Goal: Book appointment/travel/reservation

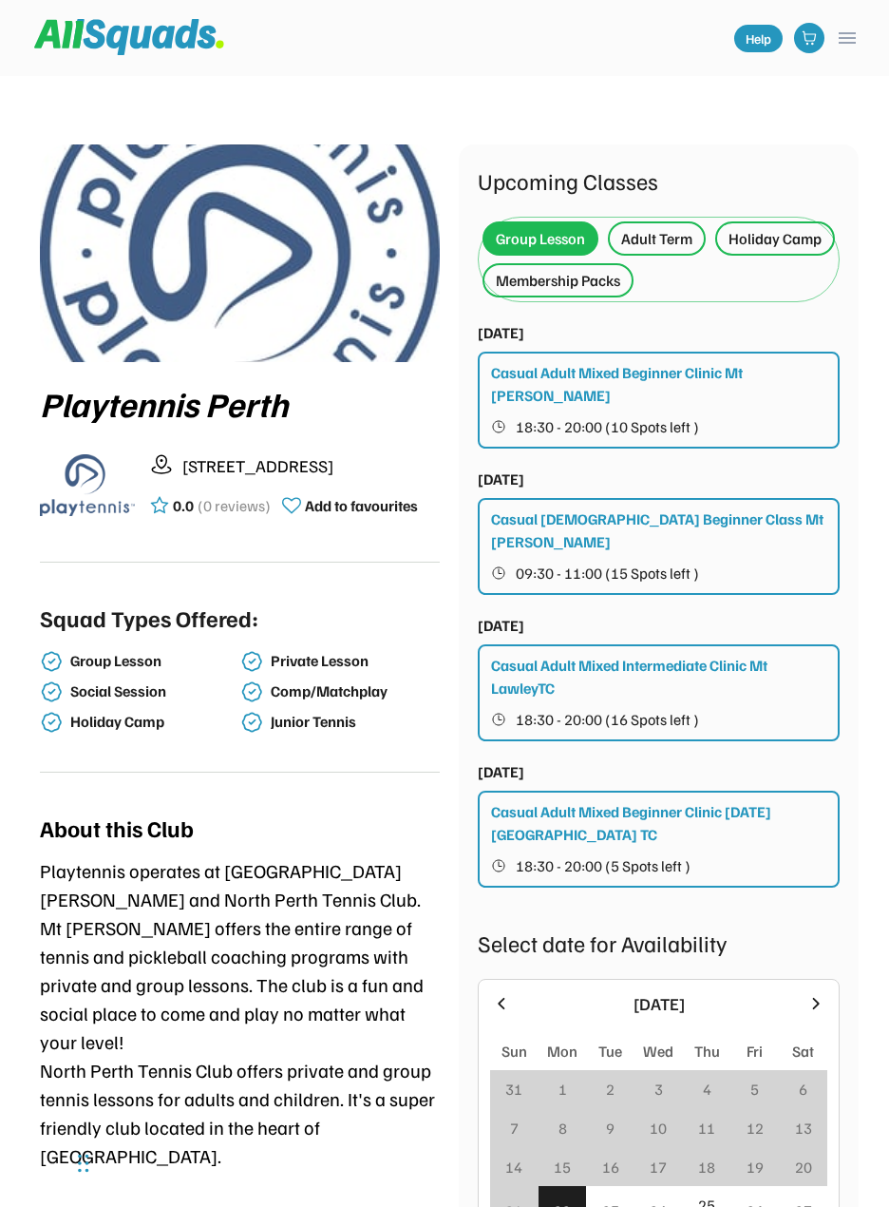
drag, startPoint x: 720, startPoint y: 613, endPoint x: 285, endPoint y: 766, distance: 461.3
click at [281, 768] on div "Squad Types Offered: Group Lesson Private Lesson Social Session Comp/Matchplay …" at bounding box center [240, 678] width 400 height 187
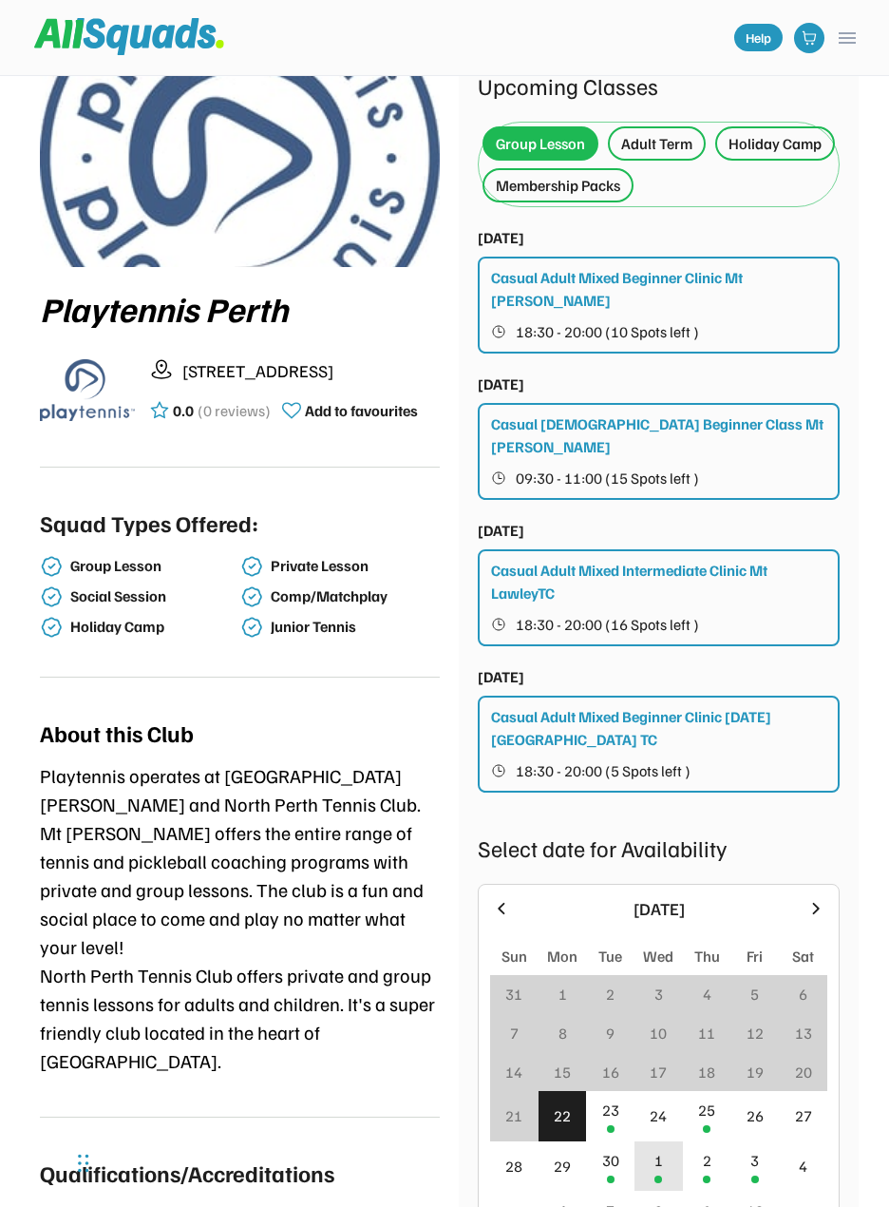
click at [647, 1141] on div "1" at bounding box center [659, 1166] width 48 height 50
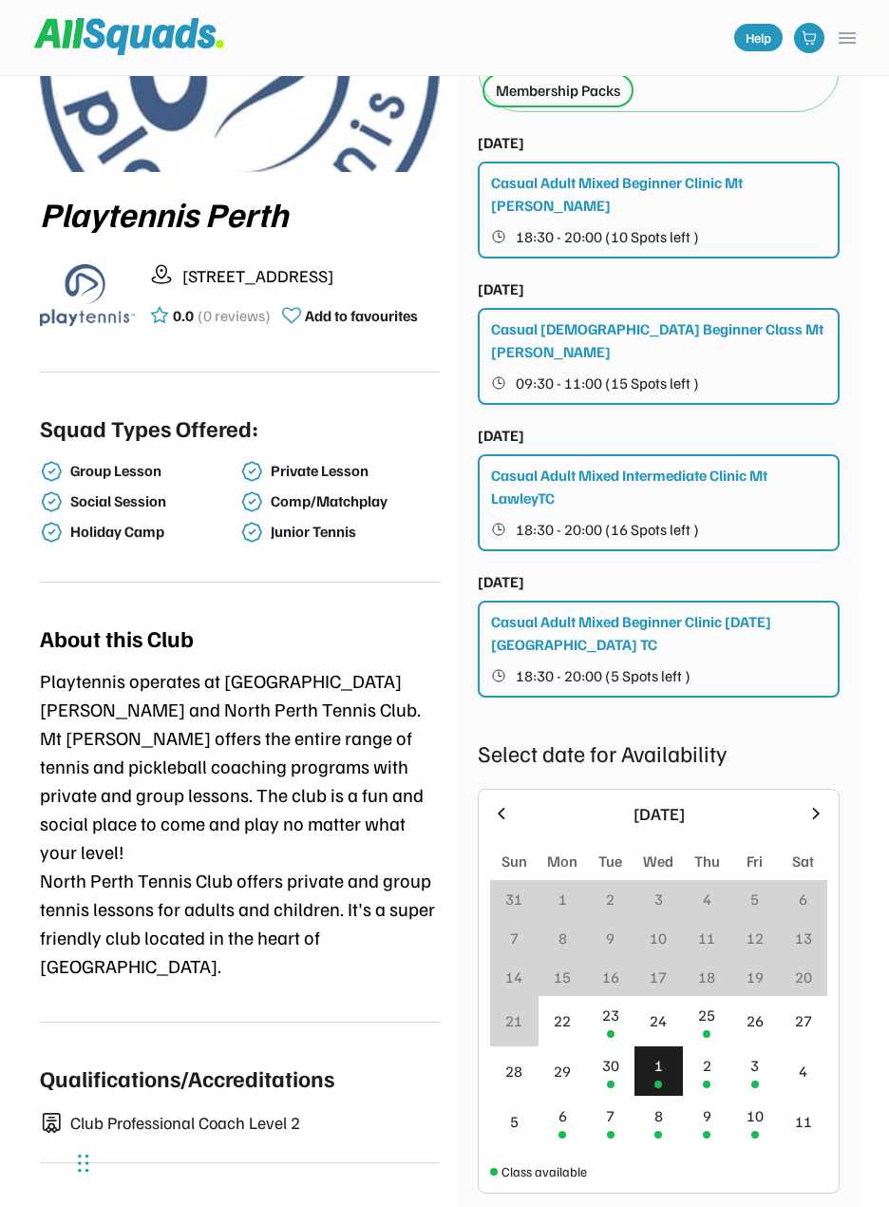
scroll to position [380, 0]
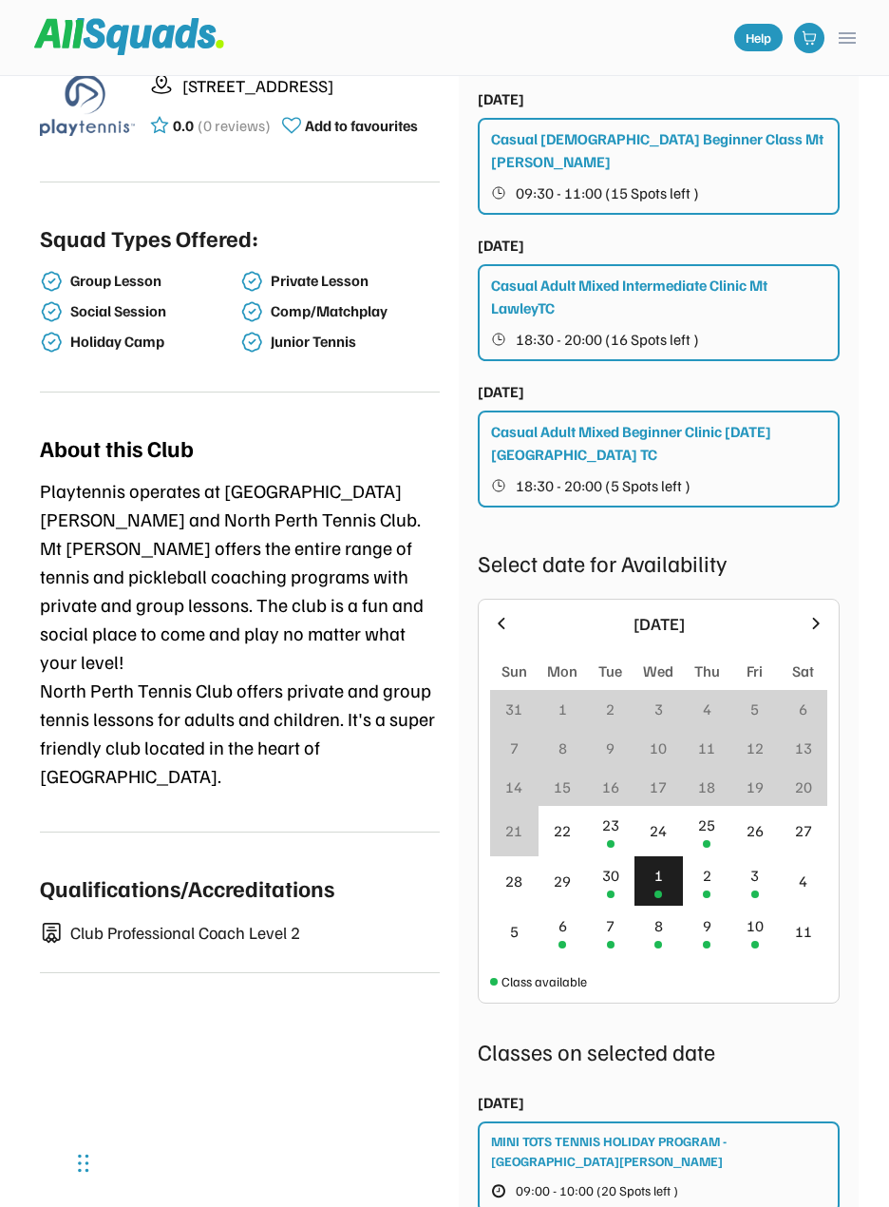
click at [668, 856] on div "1" at bounding box center [659, 881] width 48 height 50
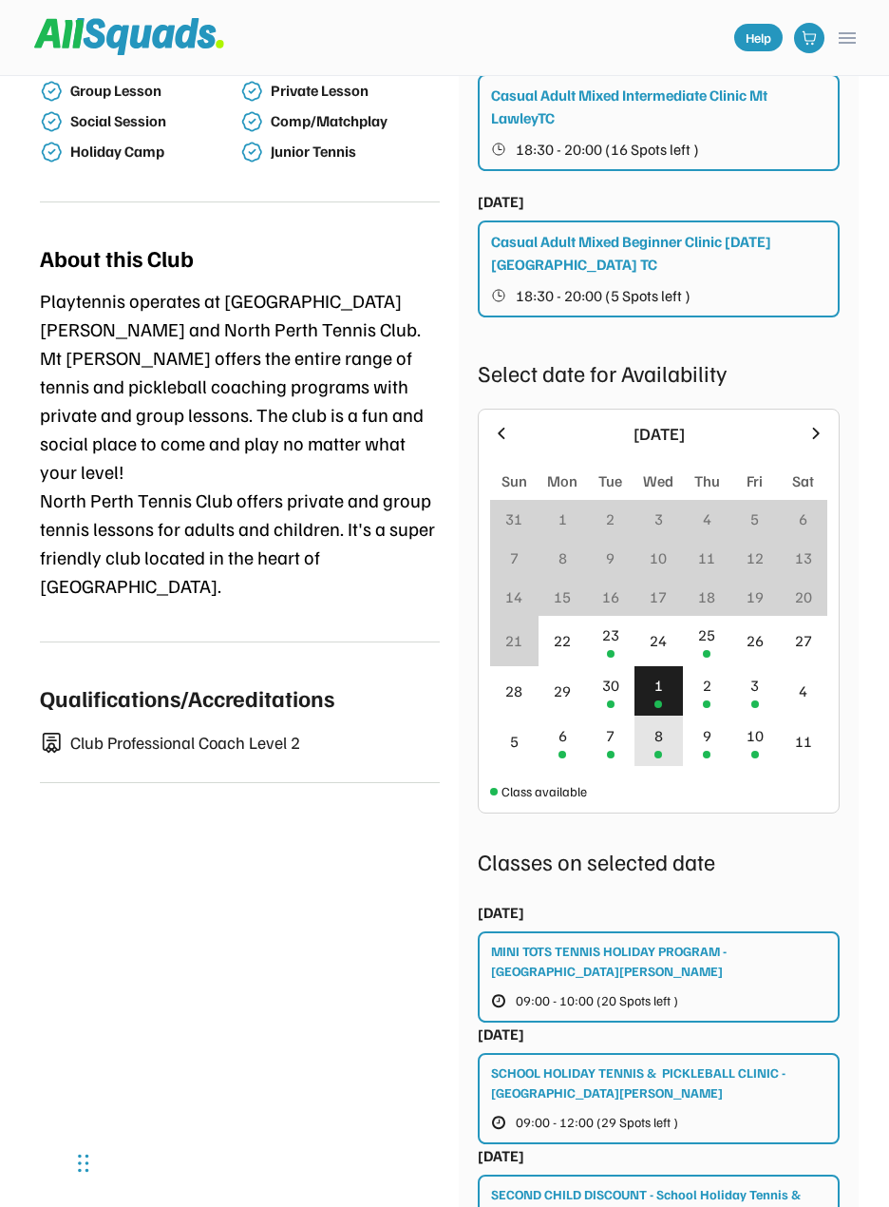
scroll to position [665, 0]
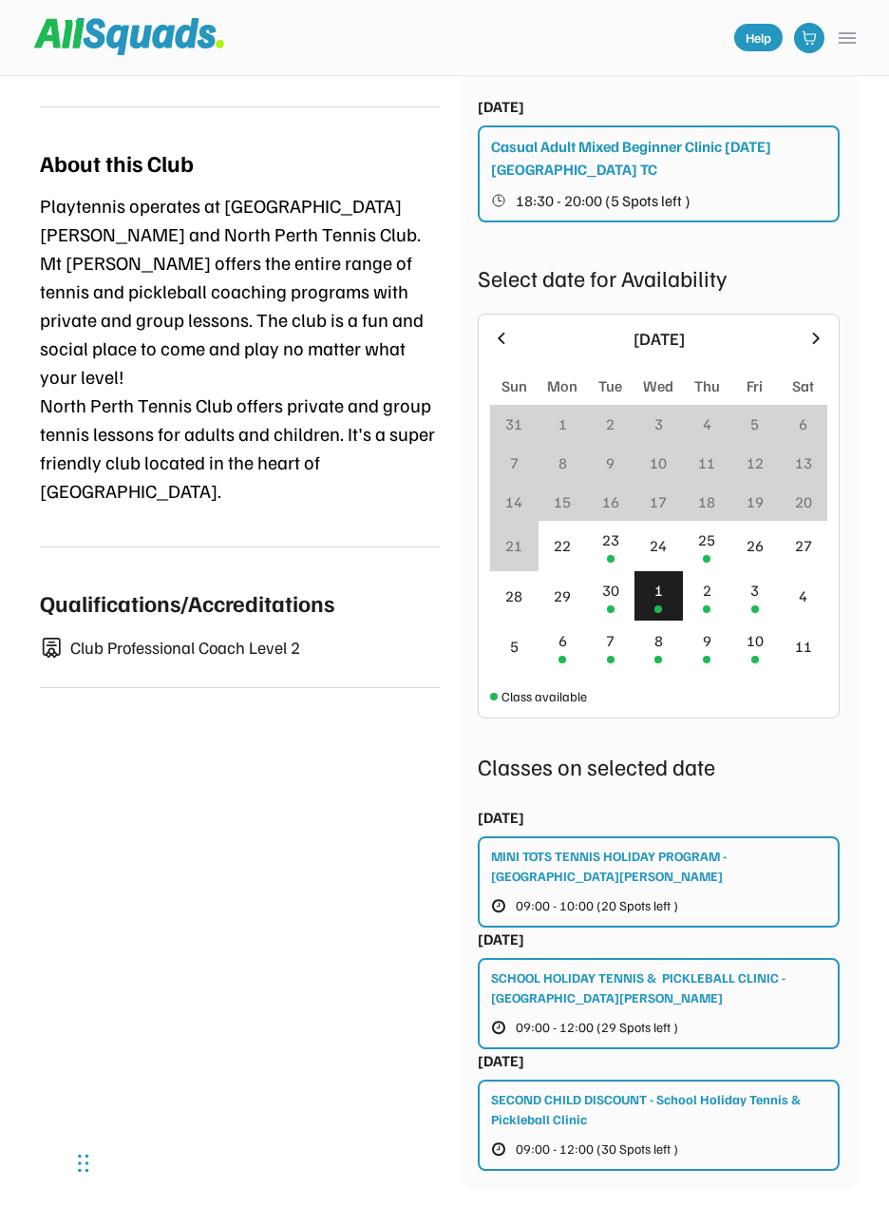
click at [417, 954] on div "Playtennis [GEOGRAPHIC_DATA] [STREET_ADDRESS] 0.0 (0 reviews) Add to favourites…" at bounding box center [444, 344] width 829 height 1730
click at [649, 621] on div "8" at bounding box center [659, 646] width 48 height 50
click at [655, 579] on div "1" at bounding box center [659, 590] width 9 height 23
click at [601, 521] on div "23" at bounding box center [610, 546] width 48 height 50
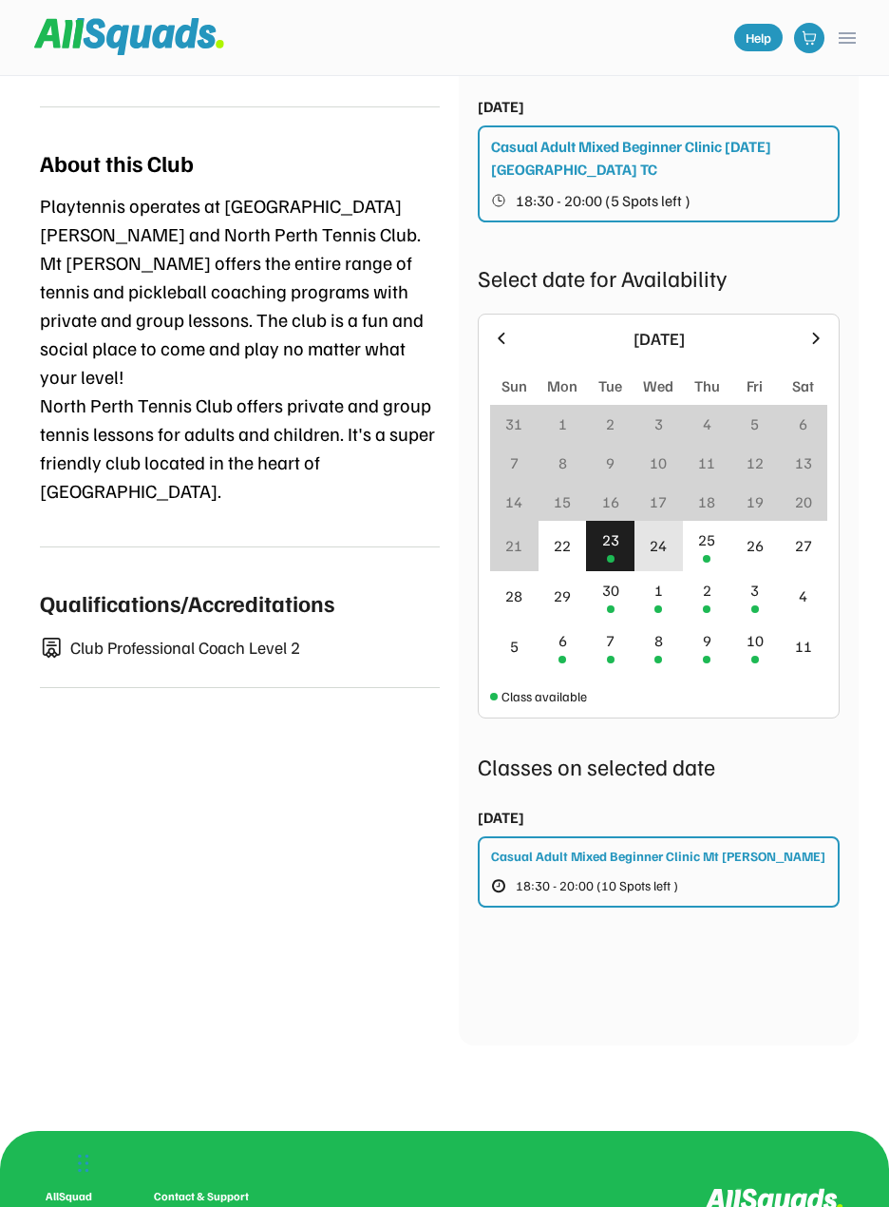
click at [649, 521] on div "24" at bounding box center [659, 546] width 48 height 50
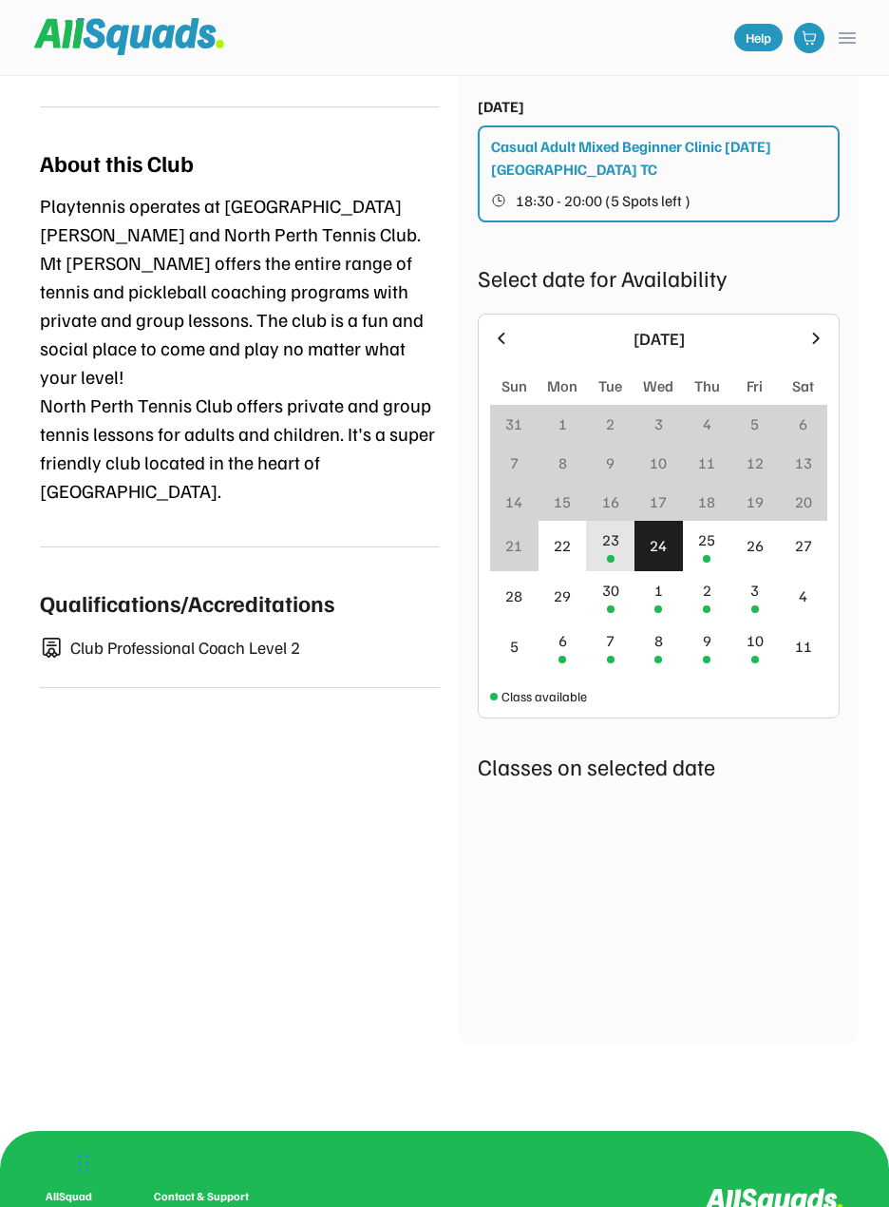
click at [627, 521] on div "23" at bounding box center [610, 546] width 48 height 50
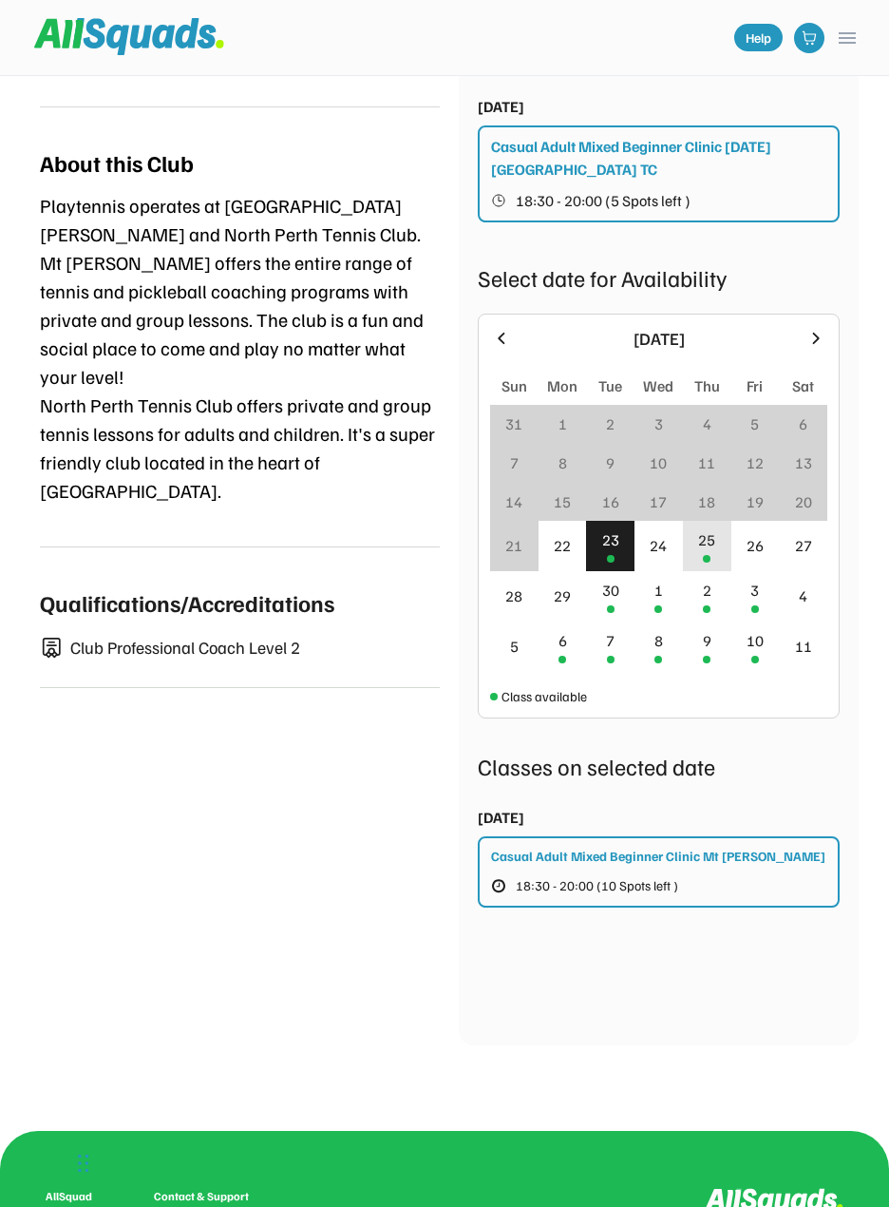
click at [716, 528] on div "25" at bounding box center [706, 539] width 17 height 23
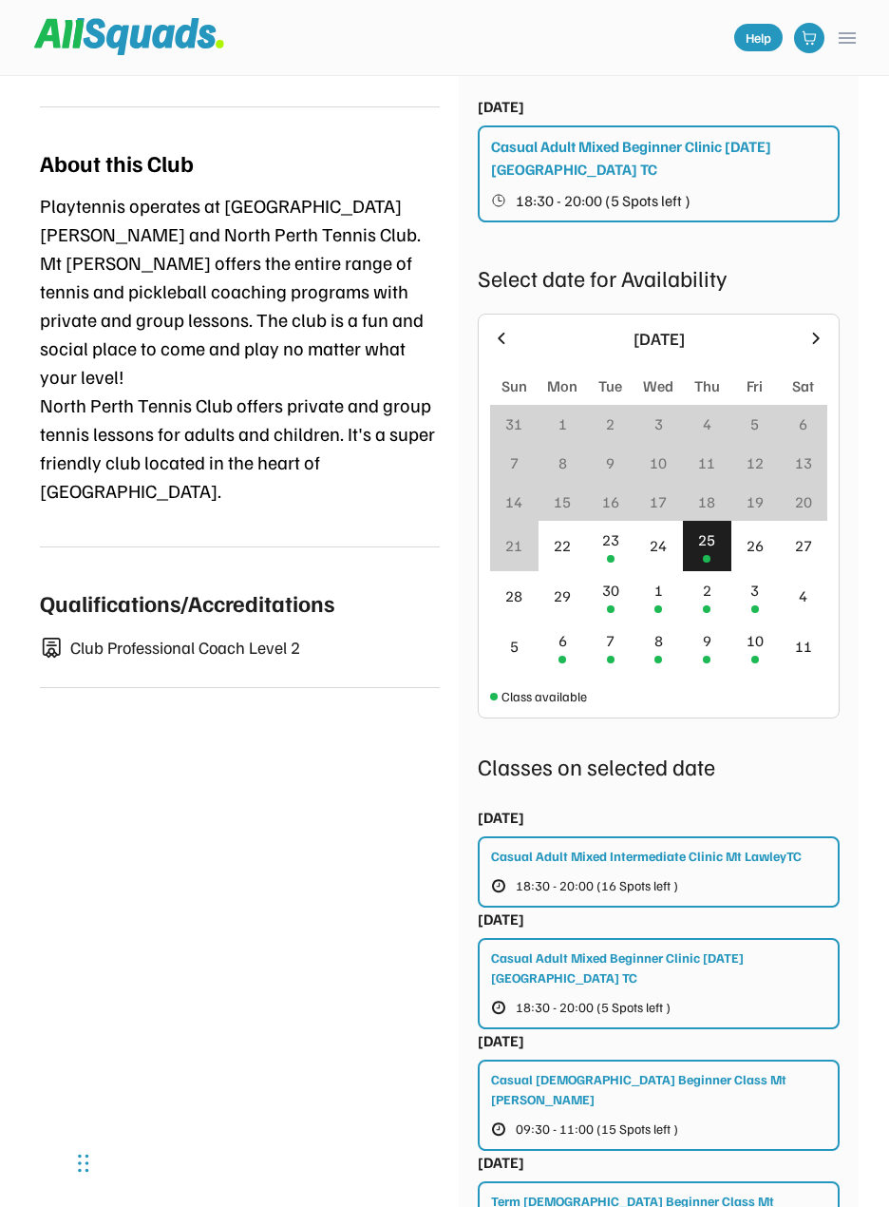
scroll to position [760, 0]
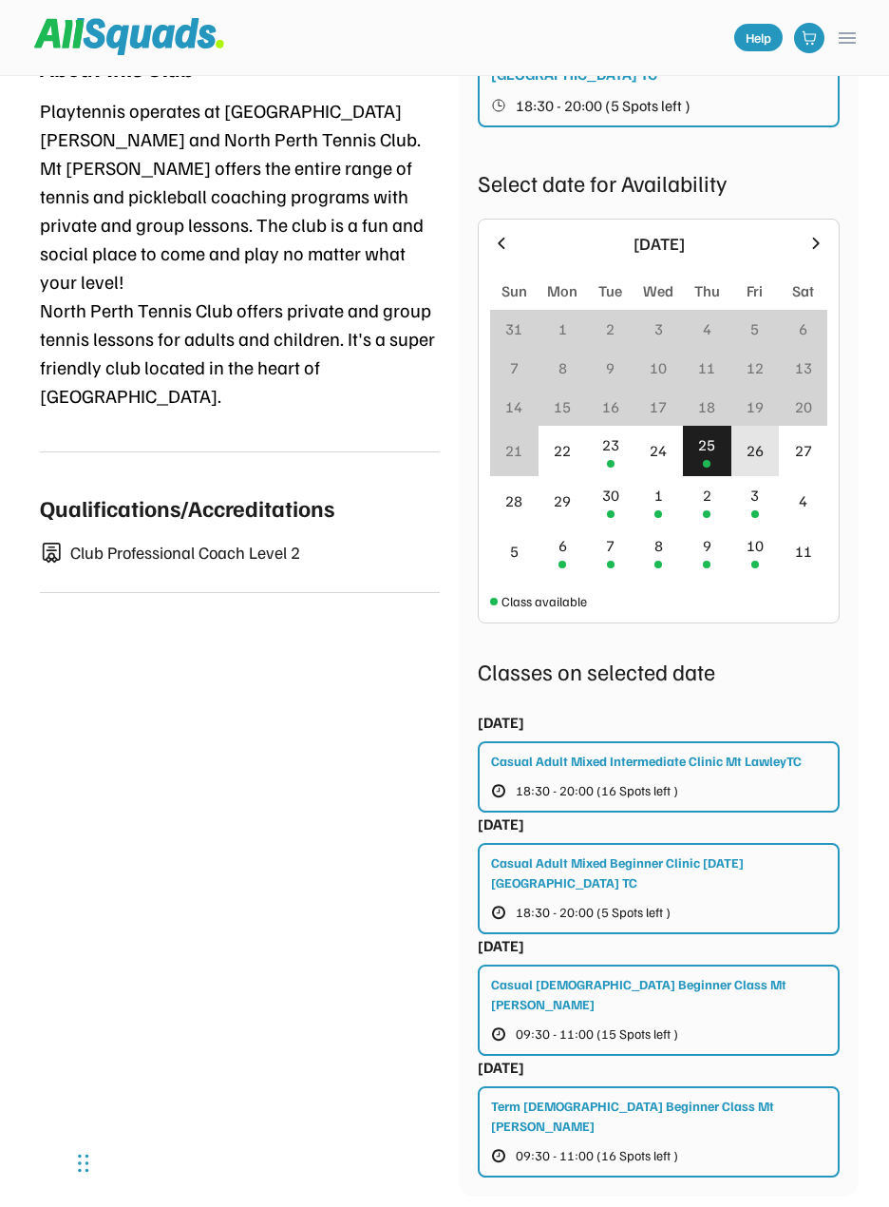
click at [774, 426] on div "26" at bounding box center [756, 451] width 48 height 50
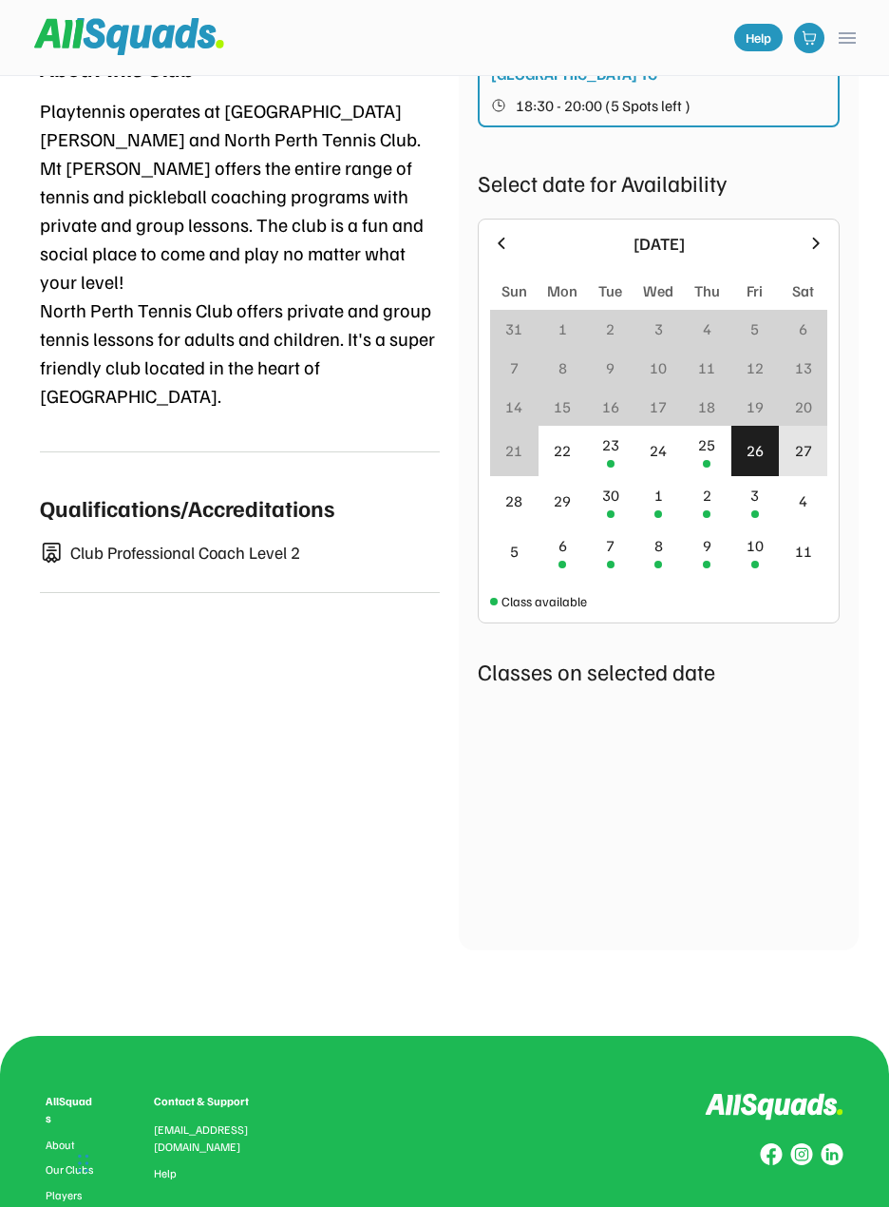
click at [796, 439] on div "27" at bounding box center [803, 450] width 17 height 23
click at [603, 484] on div "30" at bounding box center [610, 495] width 17 height 23
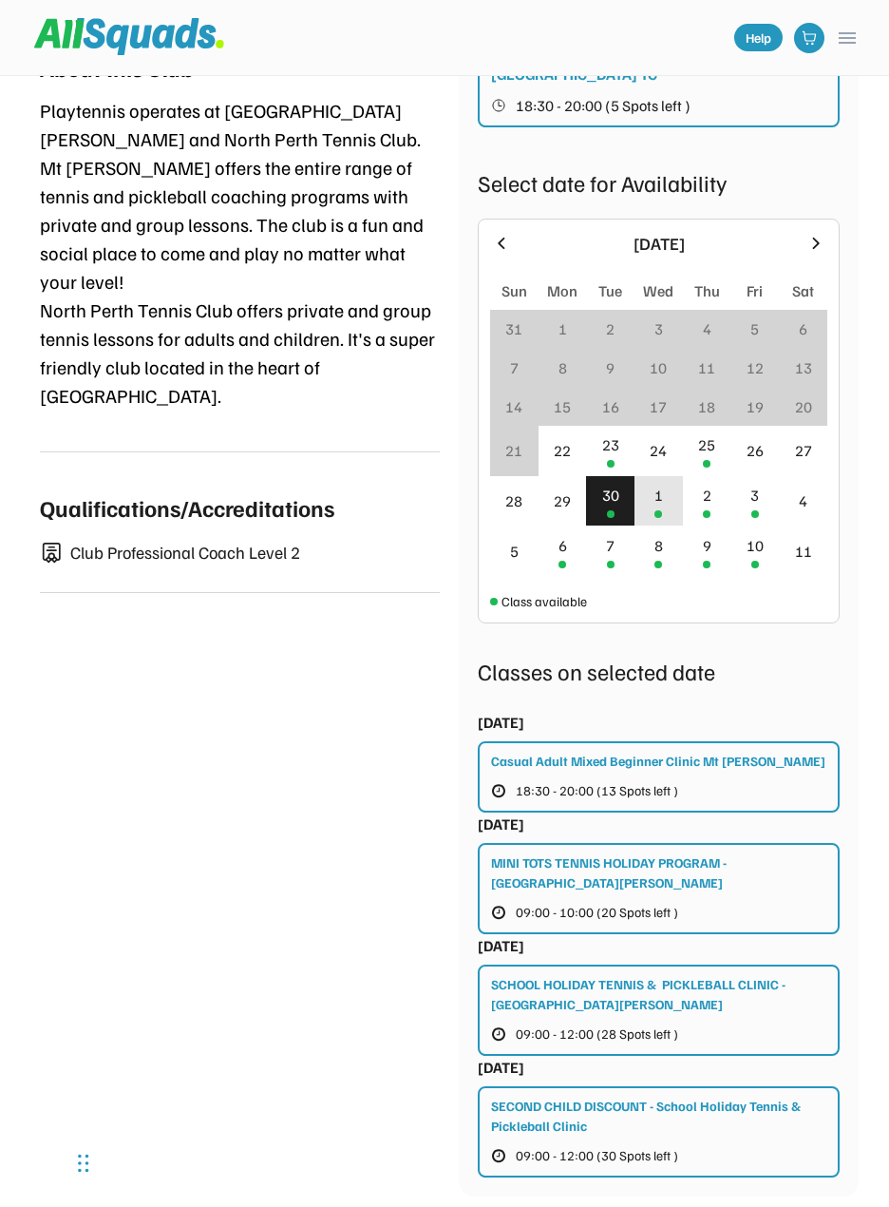
click at [647, 476] on div "1" at bounding box center [659, 501] width 48 height 50
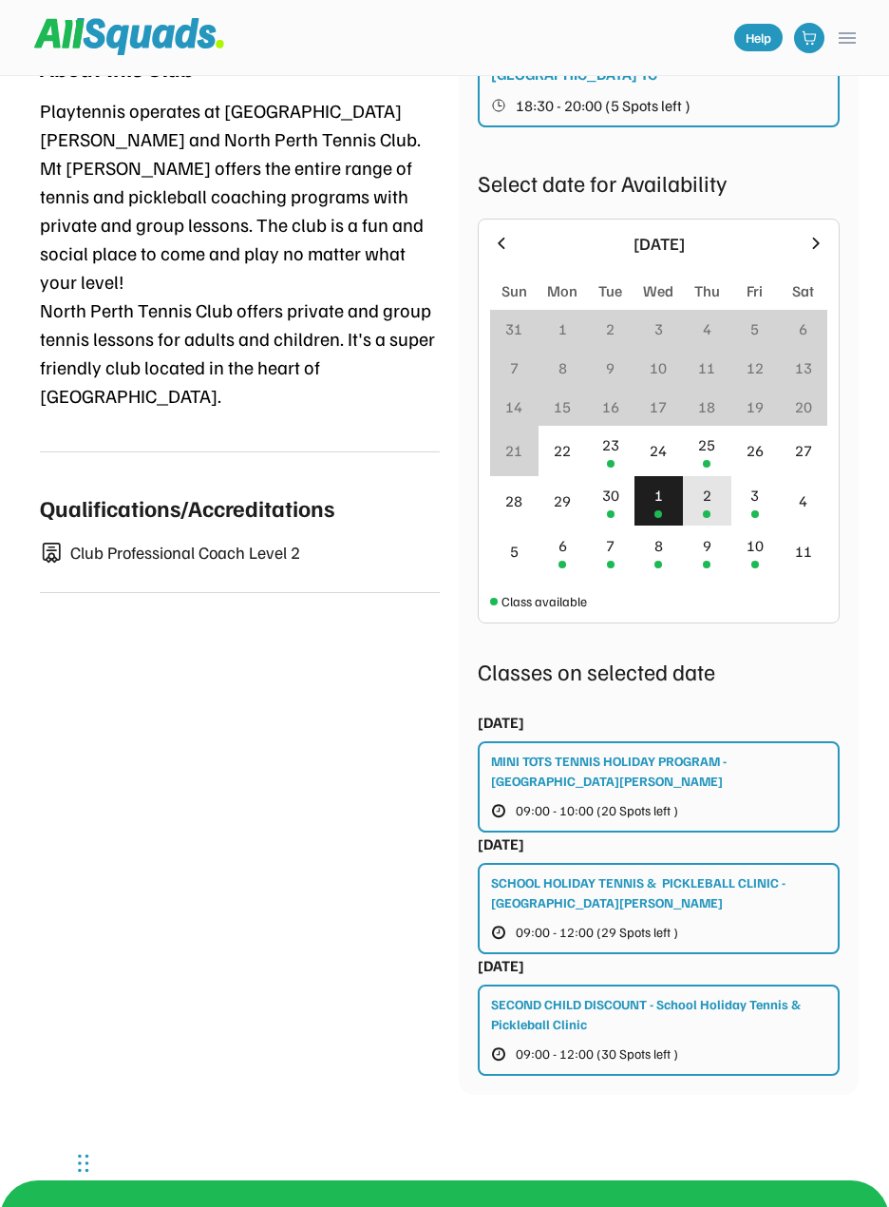
click at [698, 476] on div "2" at bounding box center [707, 501] width 48 height 50
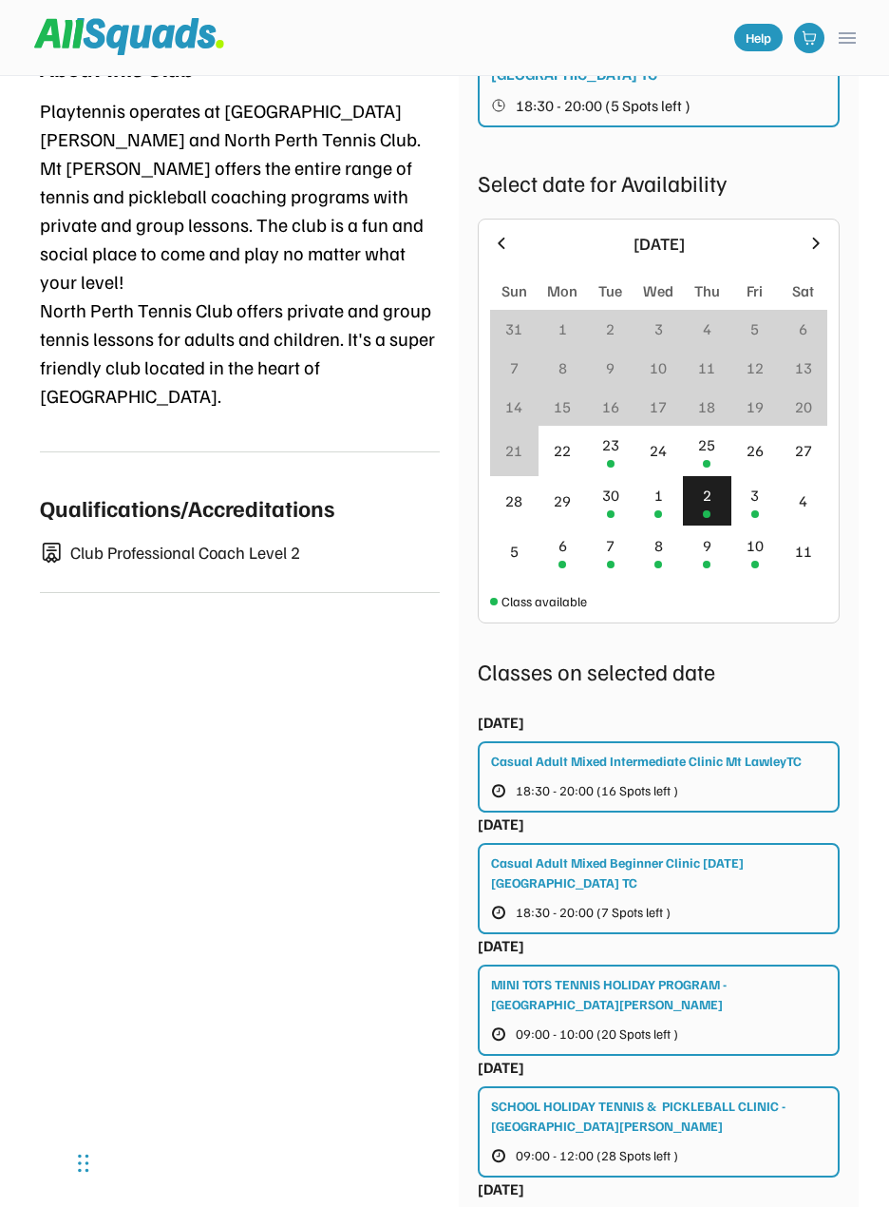
click at [741, 476] on div "3" at bounding box center [756, 501] width 48 height 50
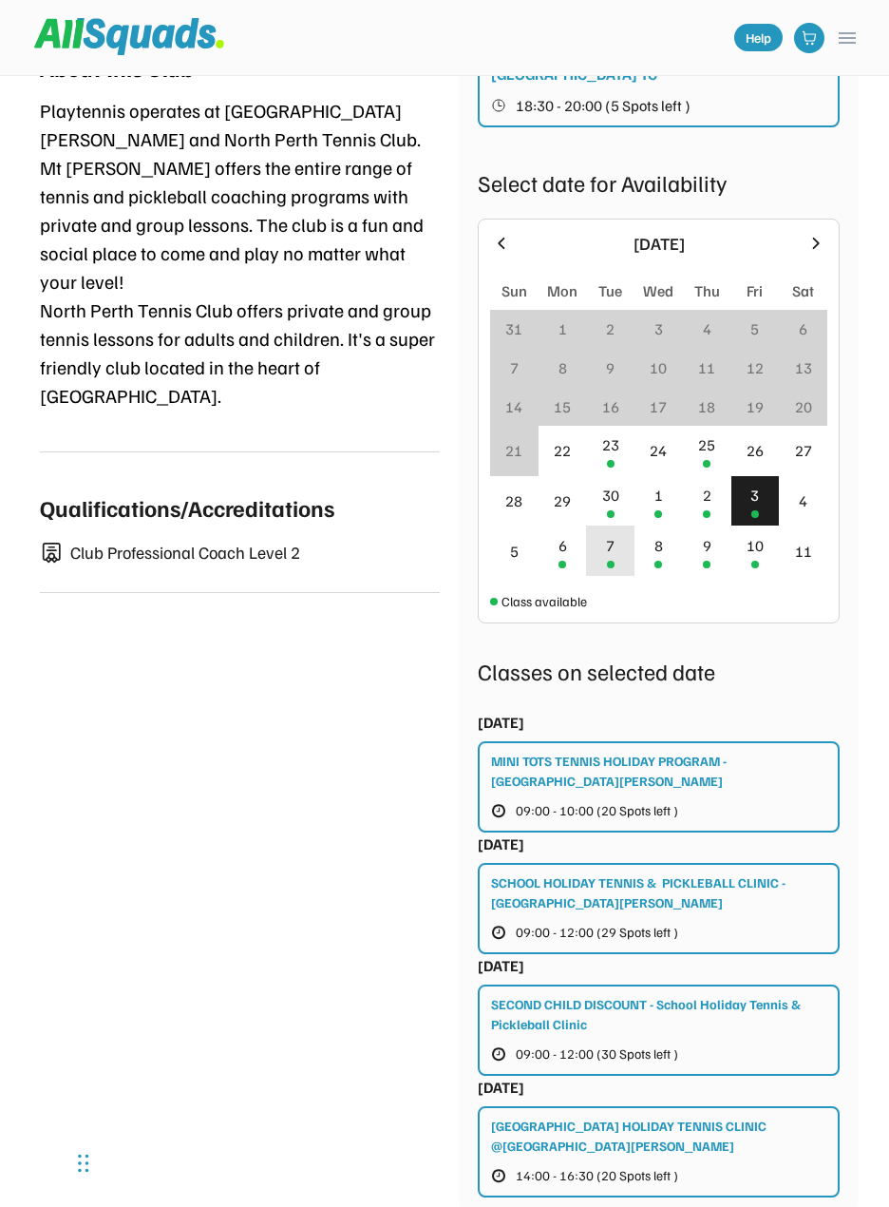
click at [602, 526] on div "7" at bounding box center [610, 551] width 48 height 50
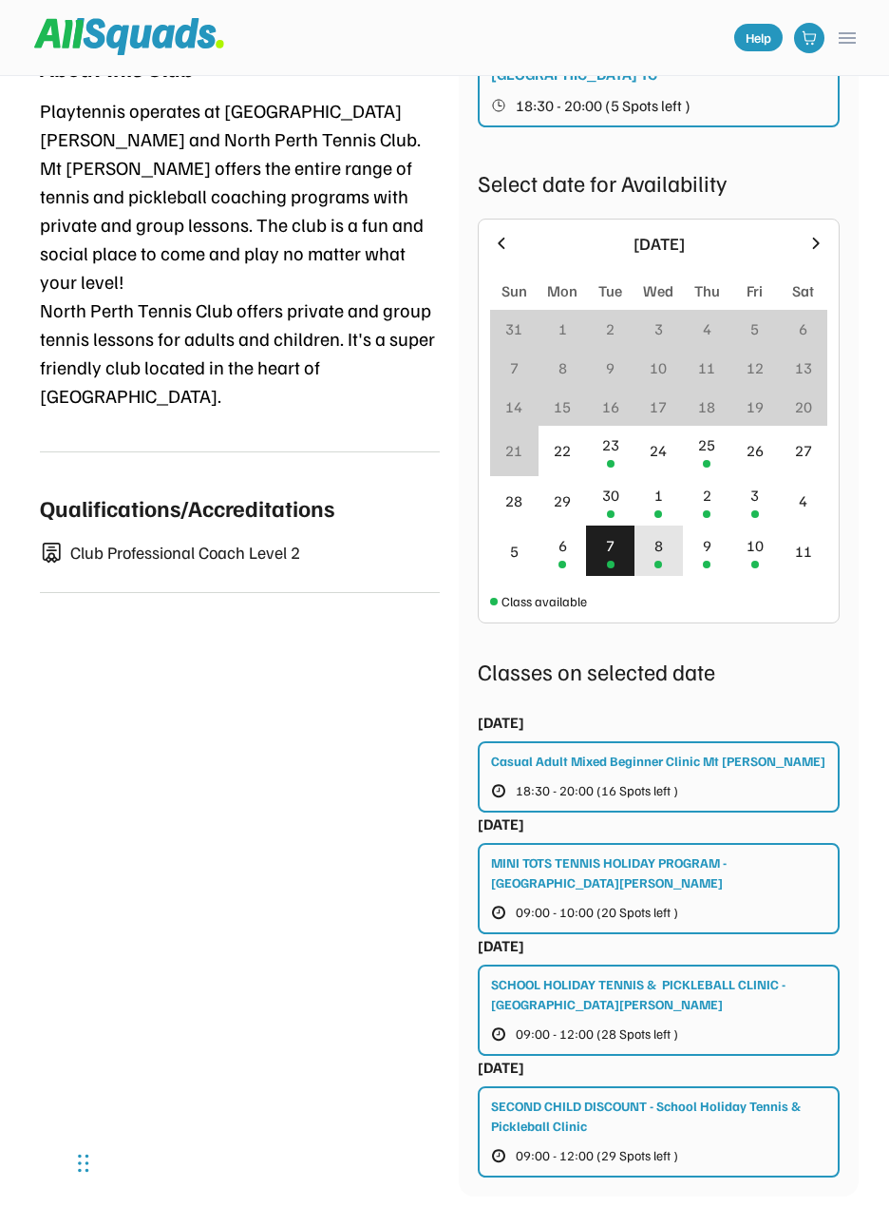
click at [658, 534] on div "8" at bounding box center [659, 545] width 9 height 23
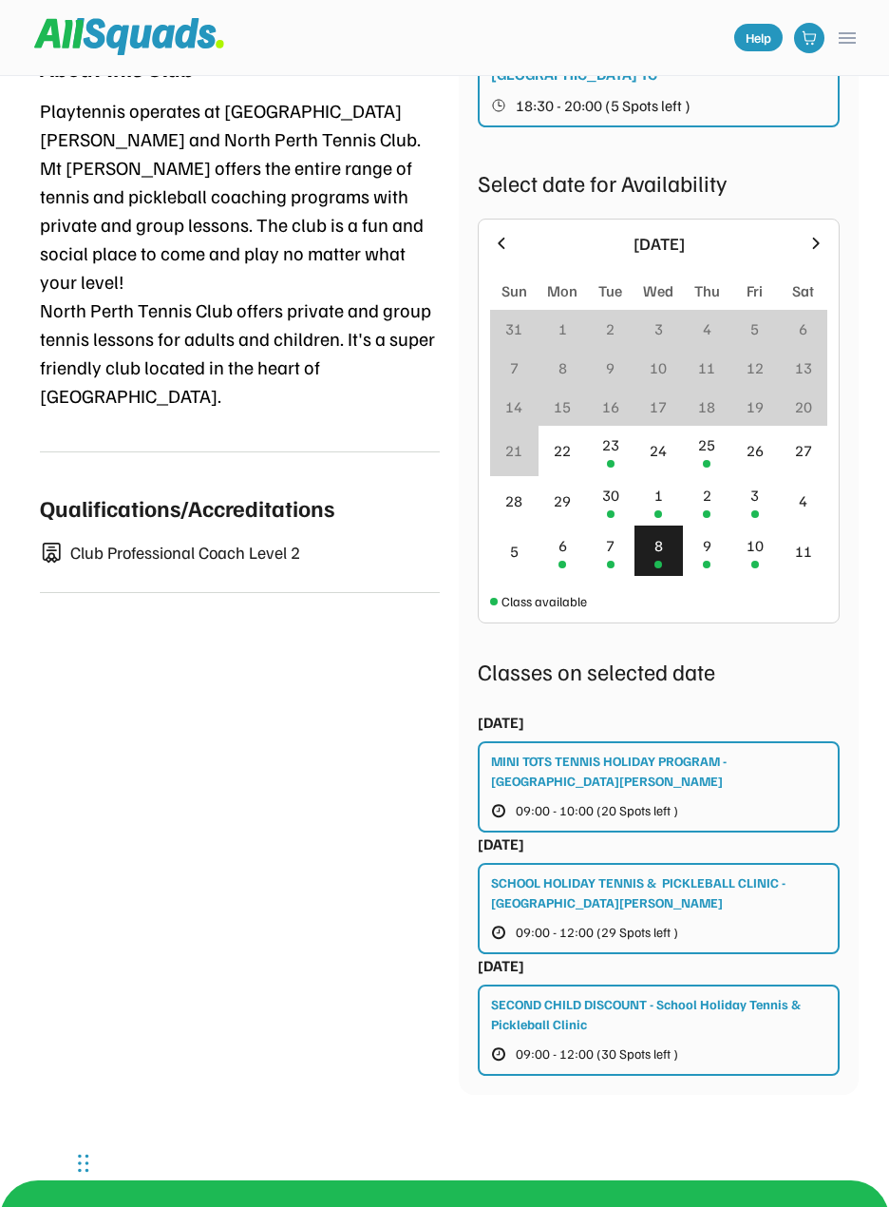
click at [717, 526] on div "9" at bounding box center [707, 551] width 48 height 50
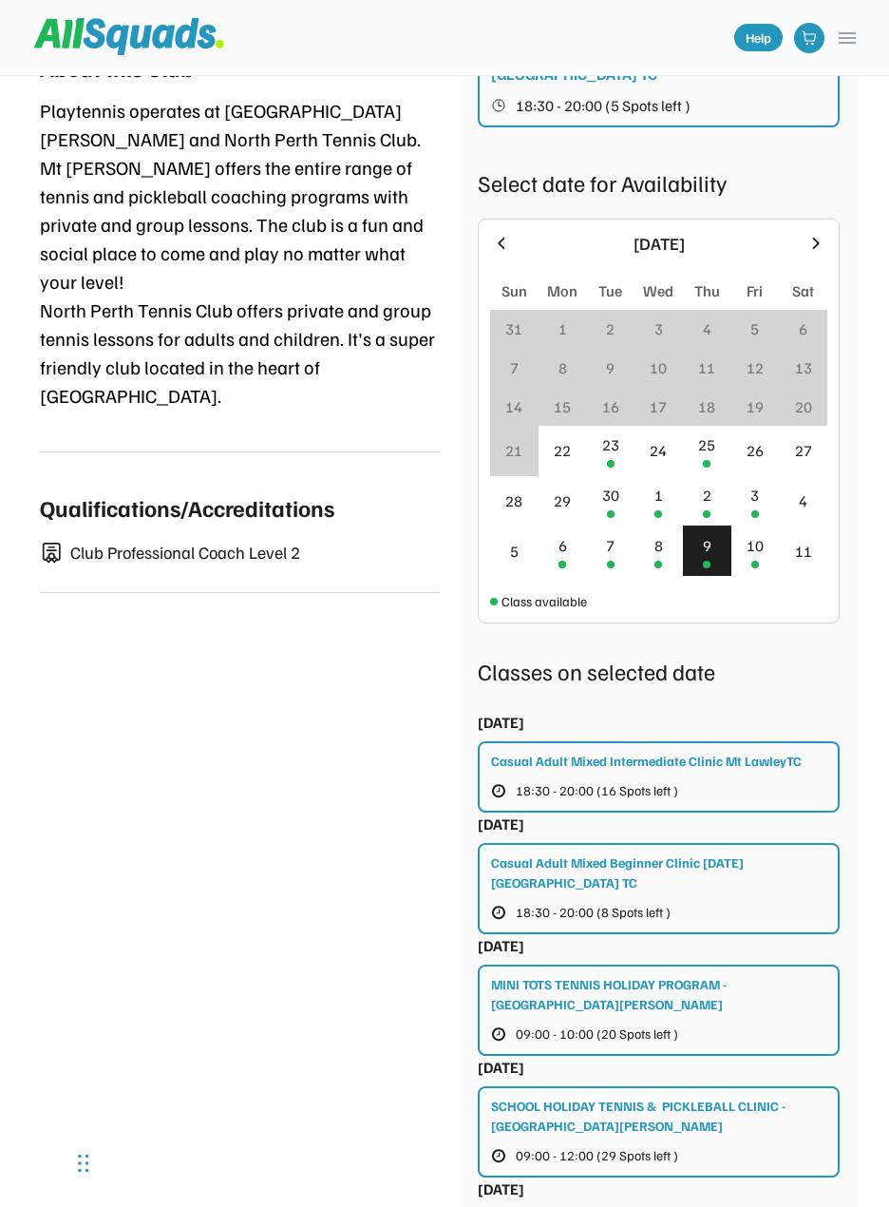
click at [821, 233] on icon at bounding box center [816, 243] width 21 height 21
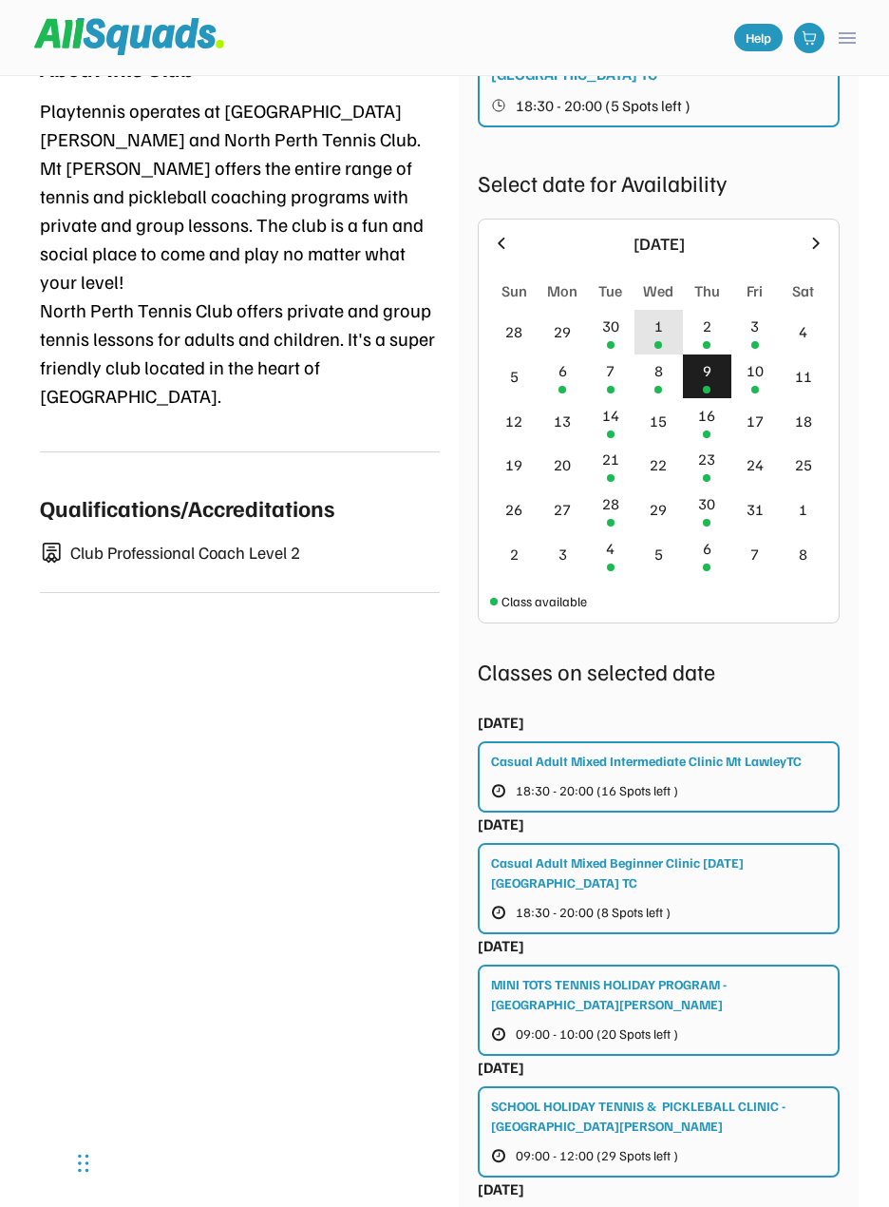
click at [664, 310] on div "1" at bounding box center [659, 332] width 48 height 45
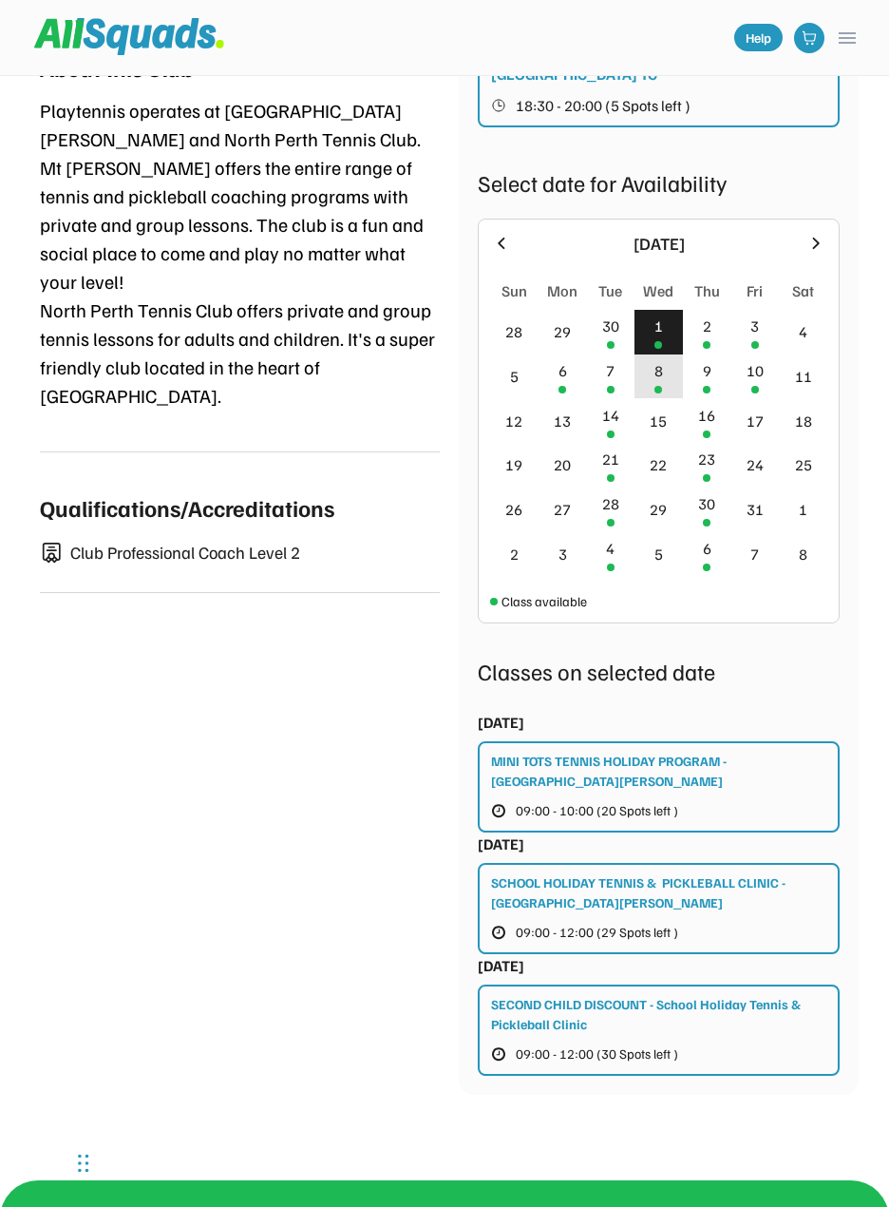
click at [675, 354] on div "8" at bounding box center [659, 376] width 48 height 45
click at [650, 398] on div "15" at bounding box center [659, 420] width 48 height 45
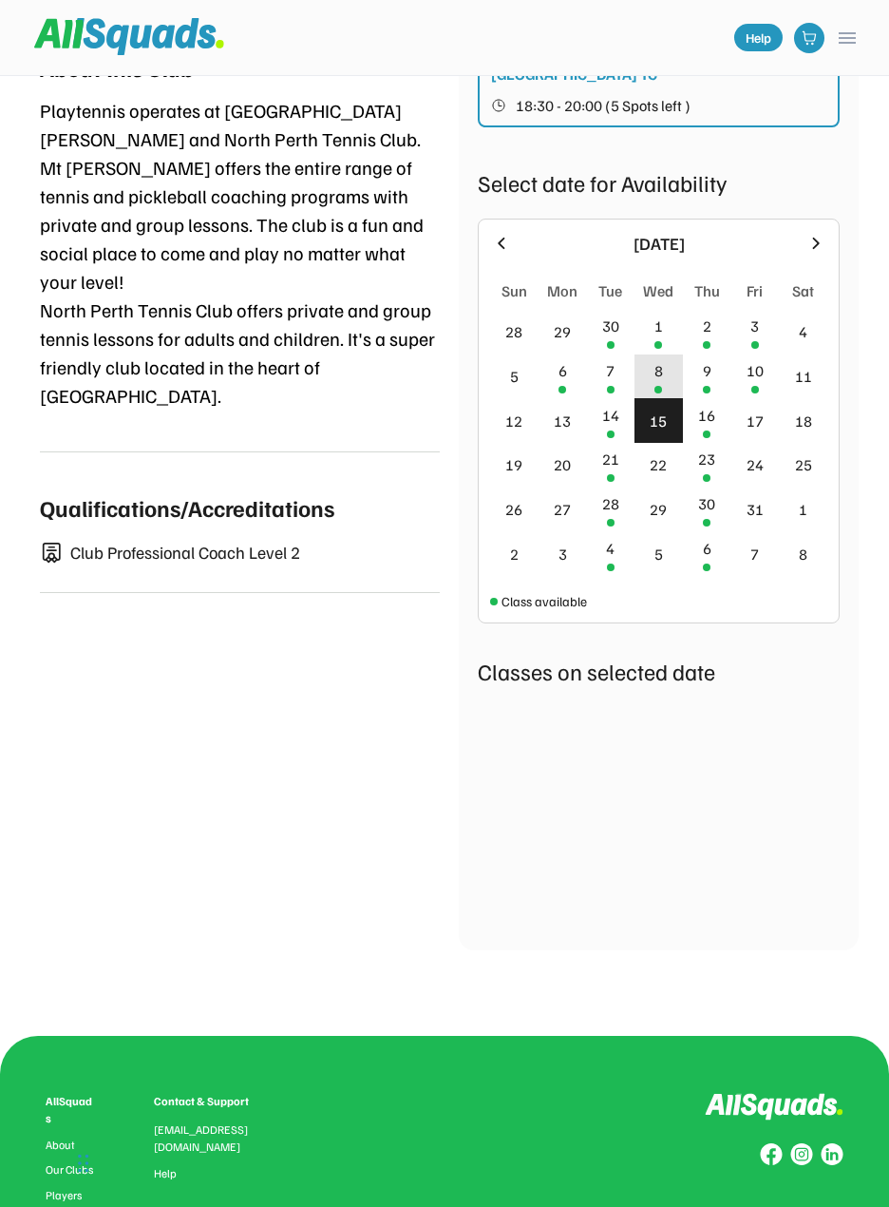
click at [652, 354] on div "8" at bounding box center [659, 376] width 48 height 45
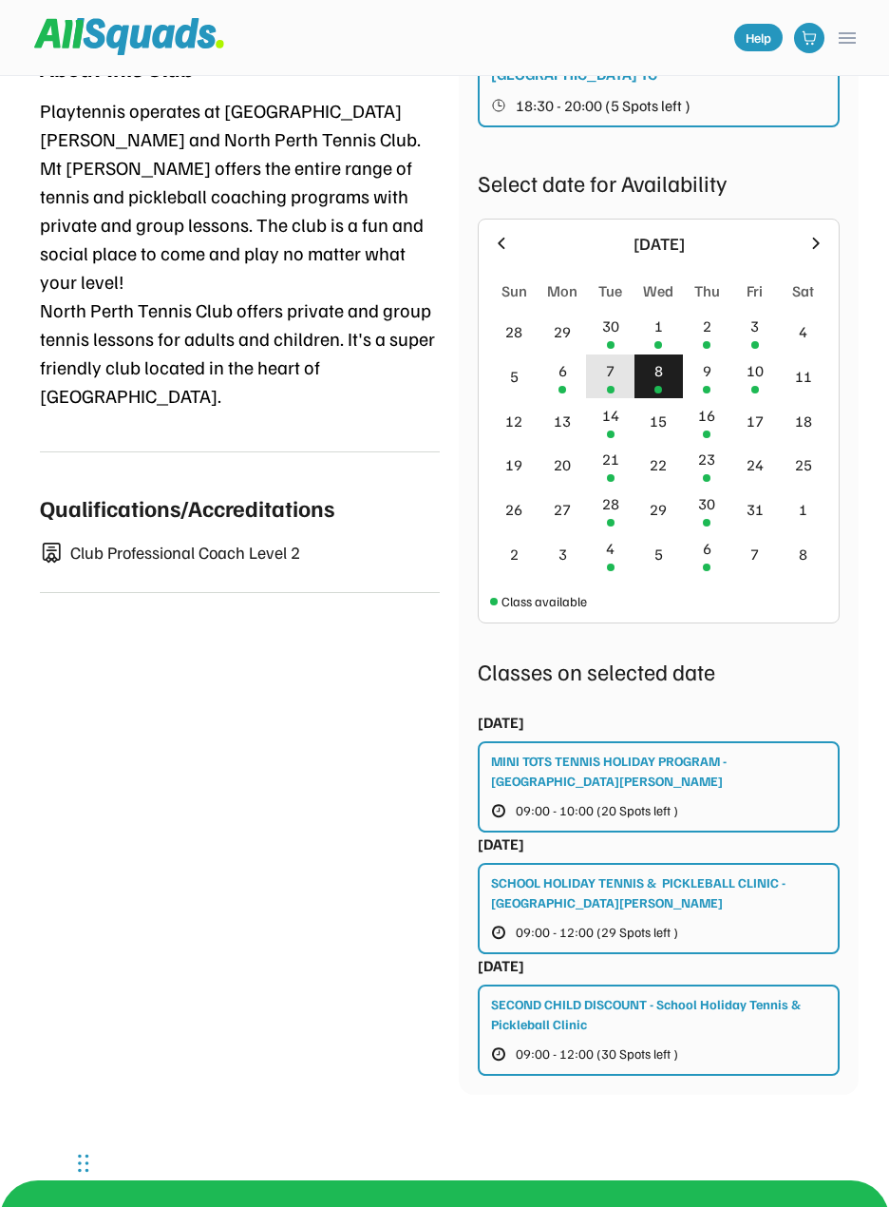
click at [624, 354] on div "7" at bounding box center [610, 376] width 48 height 45
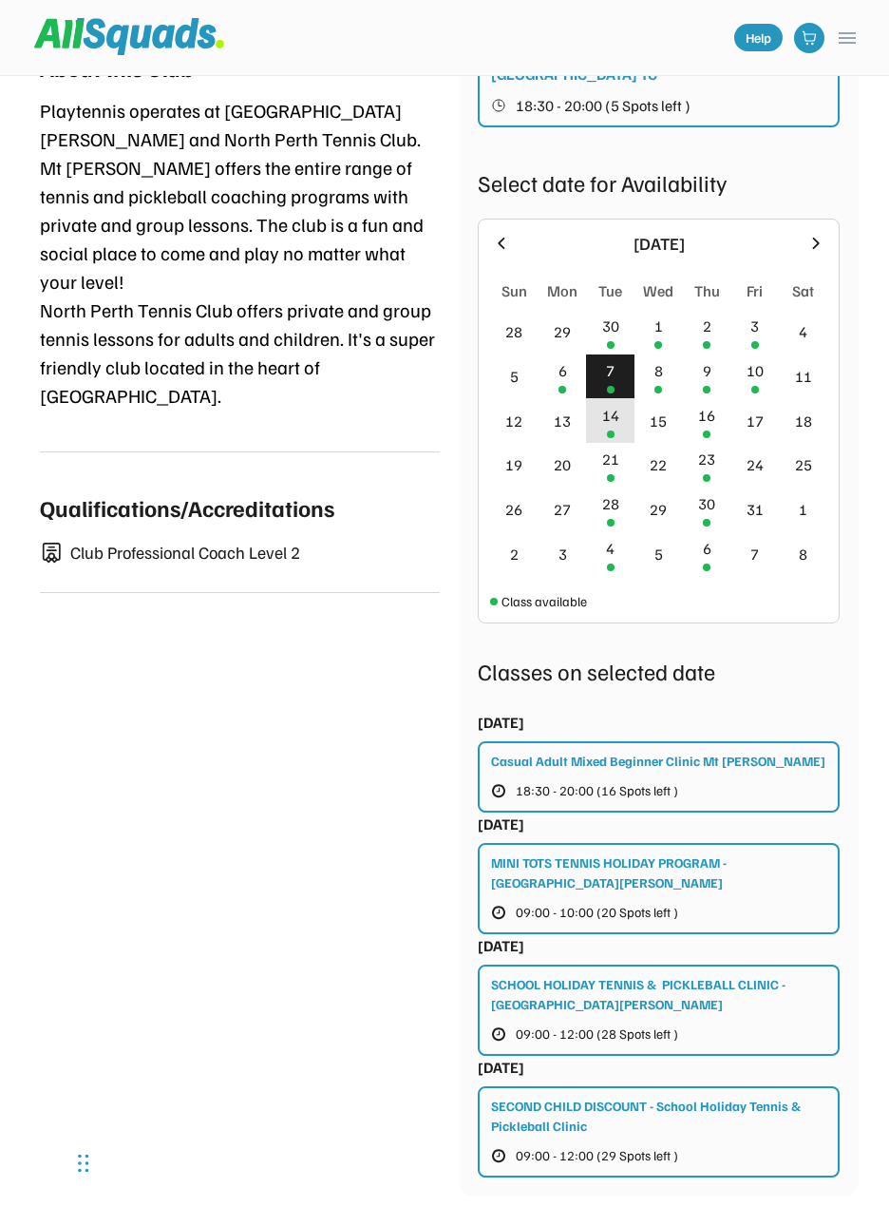
click at [623, 398] on div "14" at bounding box center [610, 420] width 48 height 45
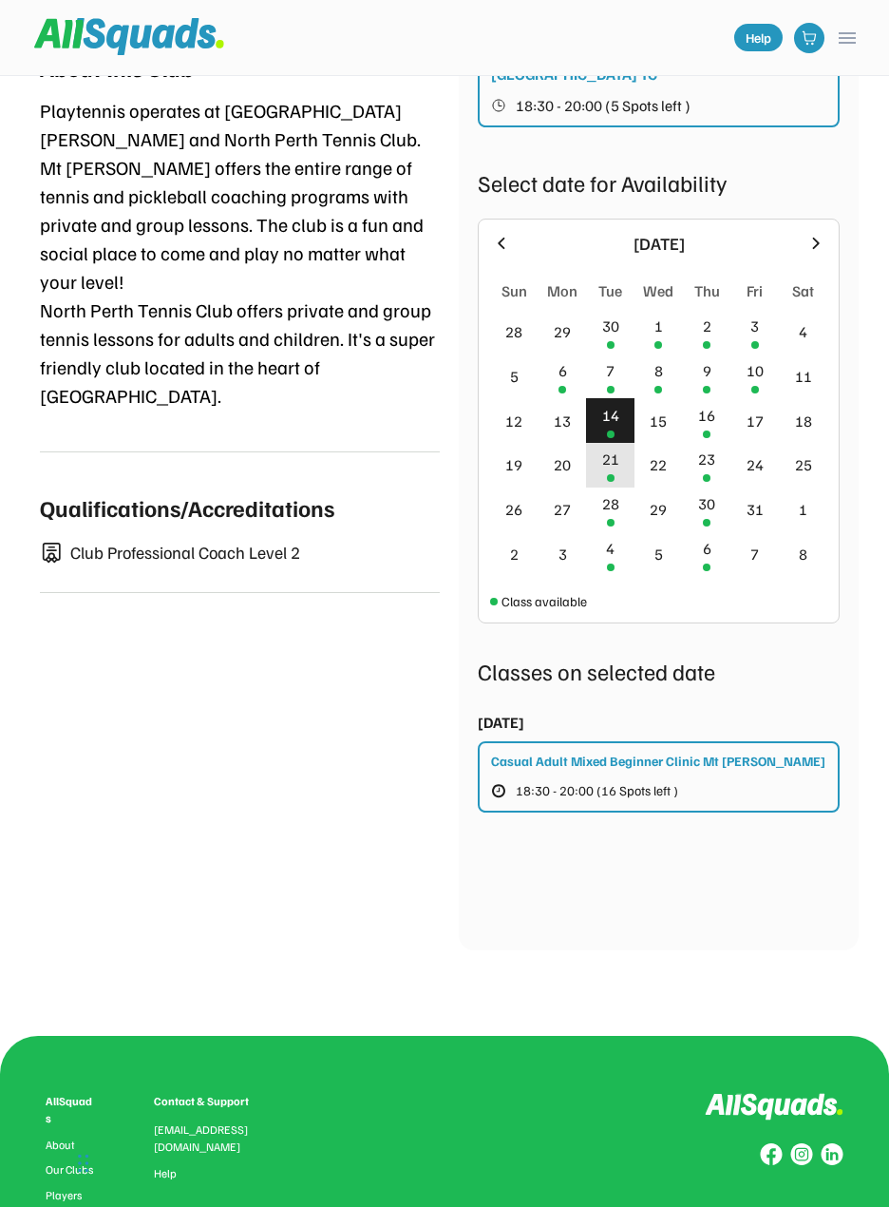
click at [625, 443] on div "21" at bounding box center [610, 465] width 48 height 45
click at [737, 398] on div "17" at bounding box center [756, 420] width 48 height 45
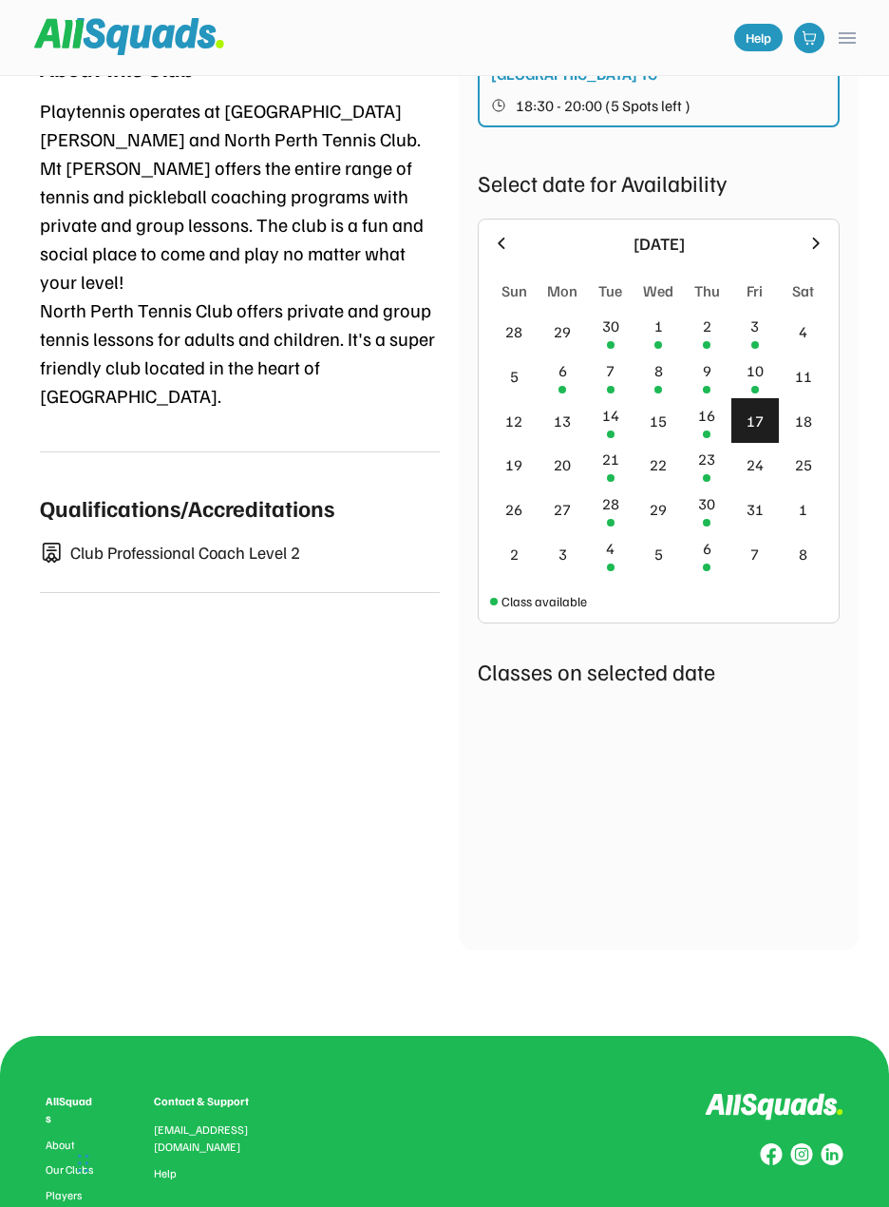
click at [706, 398] on div "16" at bounding box center [707, 420] width 48 height 45
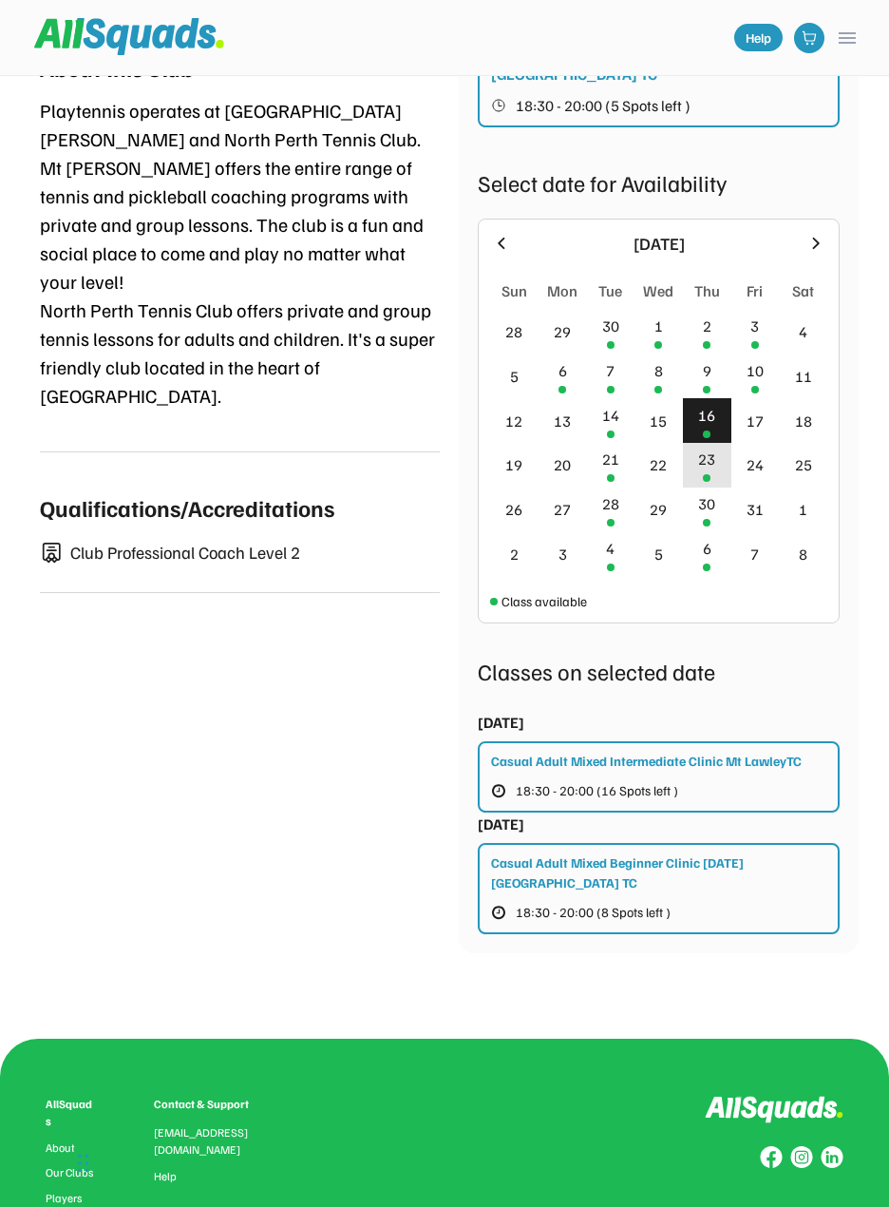
click at [706, 448] on div "23" at bounding box center [706, 459] width 17 height 23
click at [711, 492] on div "30" at bounding box center [706, 503] width 17 height 23
click at [714, 531] on div "6" at bounding box center [707, 553] width 48 height 45
click at [616, 531] on div "4" at bounding box center [610, 553] width 48 height 45
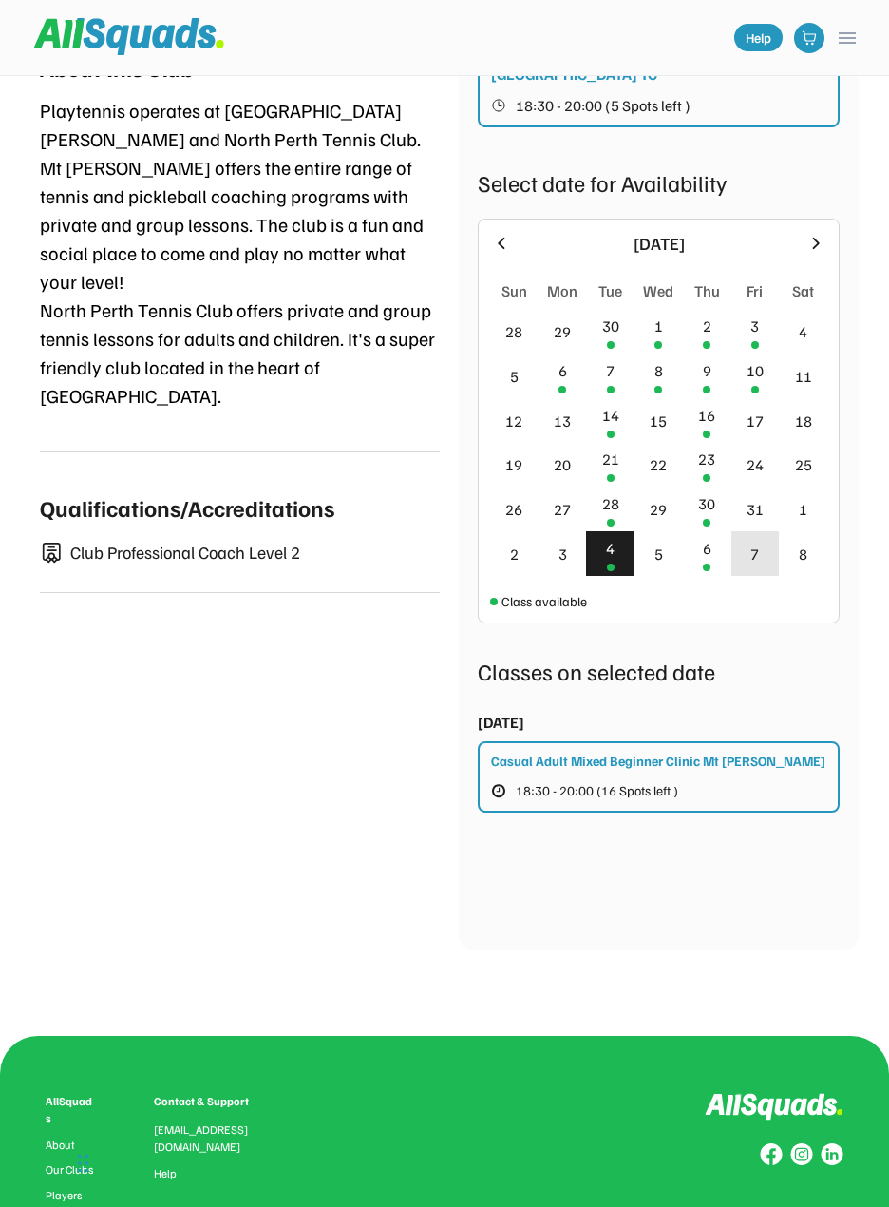
click at [732, 531] on div "7" at bounding box center [756, 553] width 48 height 45
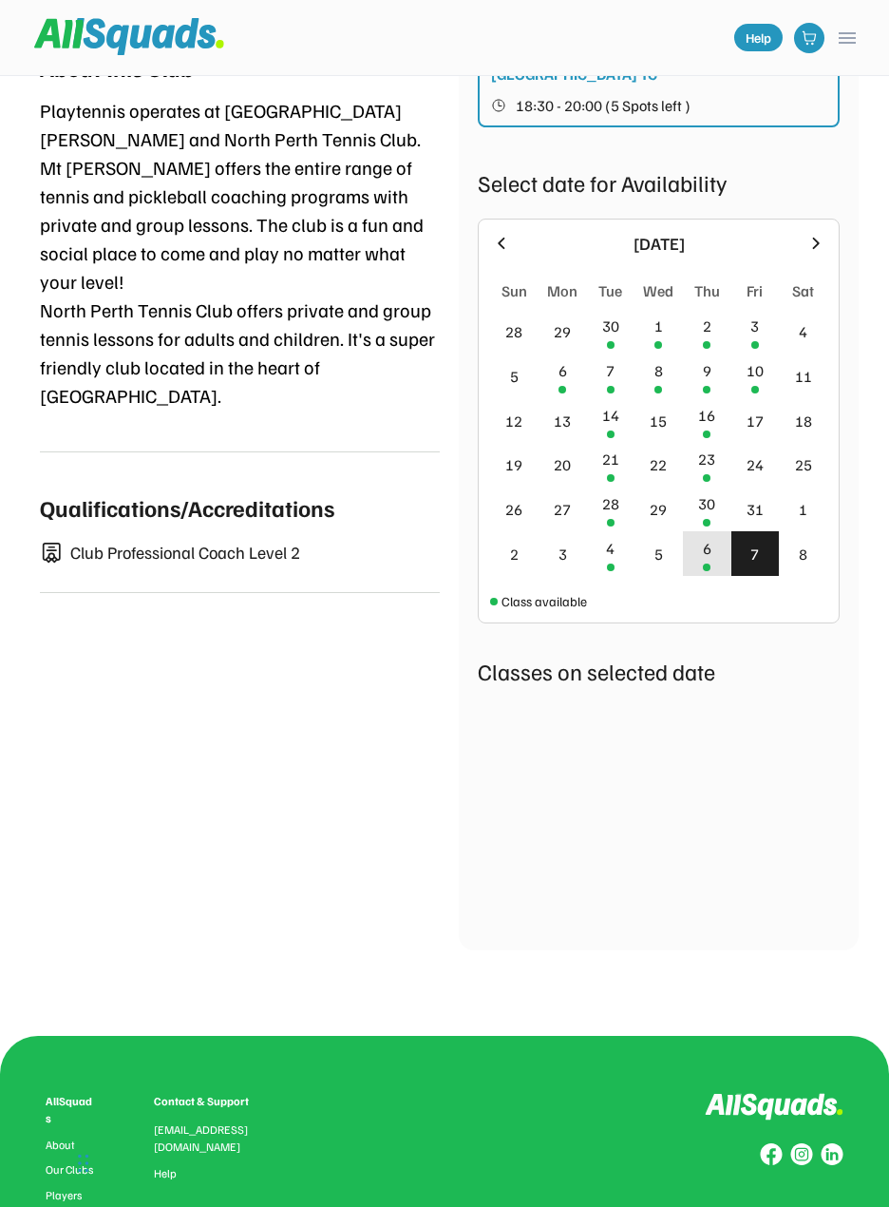
click at [707, 564] on div at bounding box center [707, 568] width 8 height 8
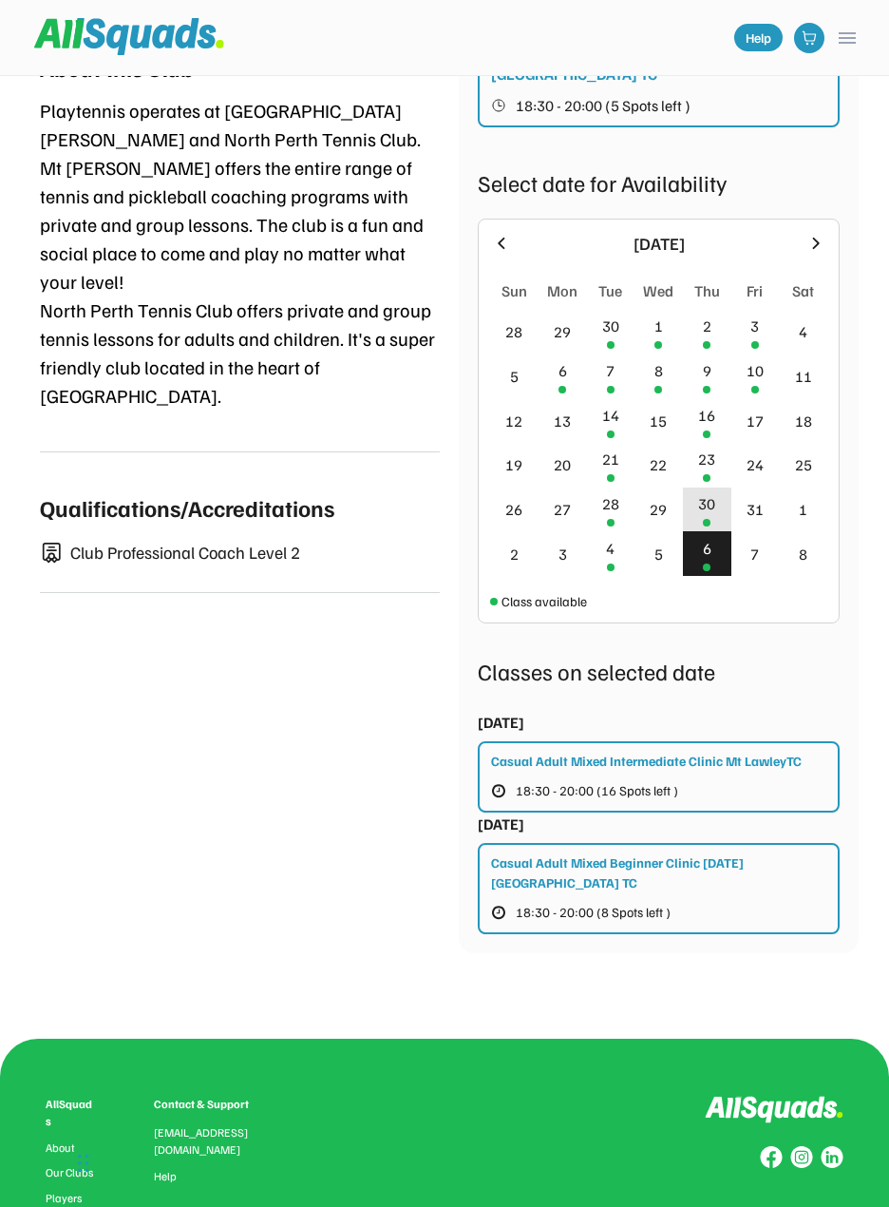
click at [707, 492] on div "30" at bounding box center [706, 503] width 17 height 23
click at [713, 448] on div "23" at bounding box center [706, 459] width 17 height 23
click at [621, 310] on div "30" at bounding box center [610, 332] width 48 height 45
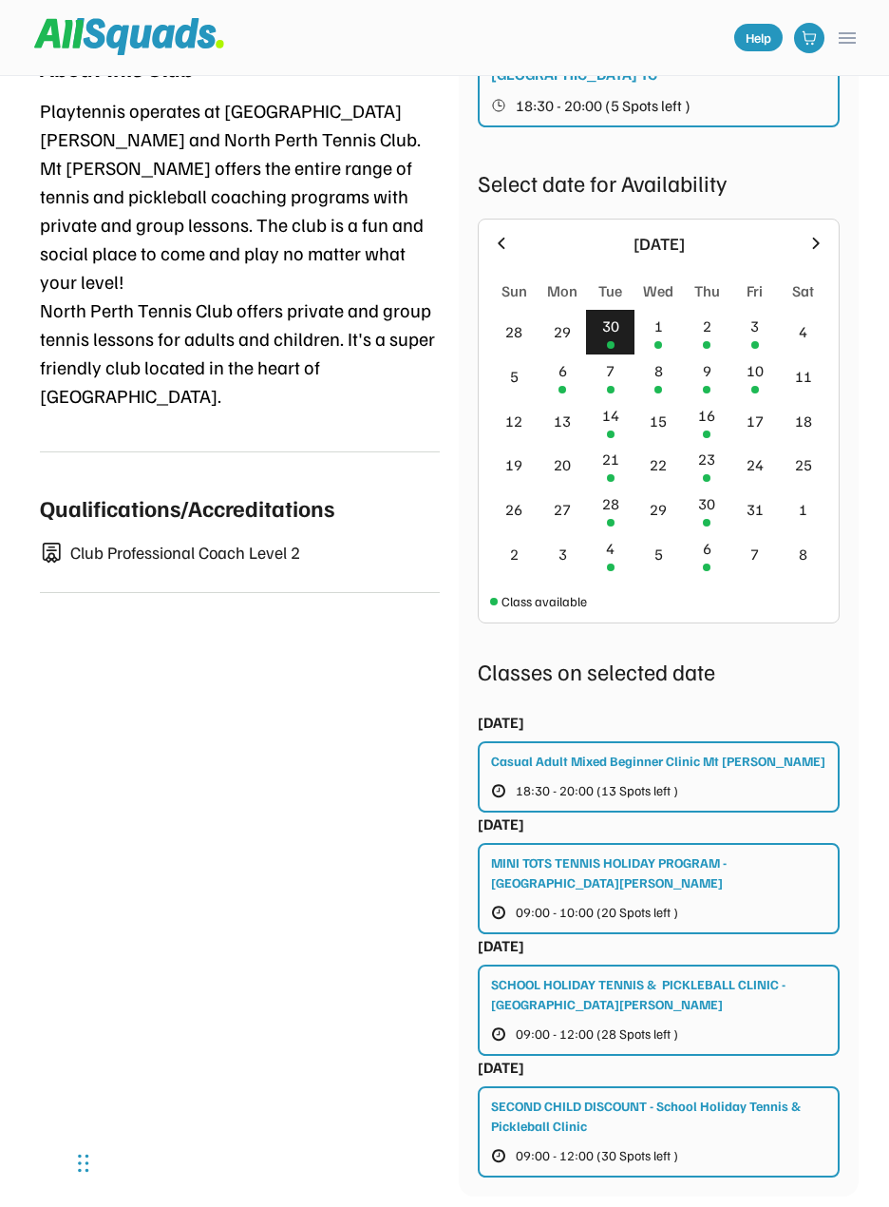
click at [494, 233] on div at bounding box center [501, 244] width 23 height 23
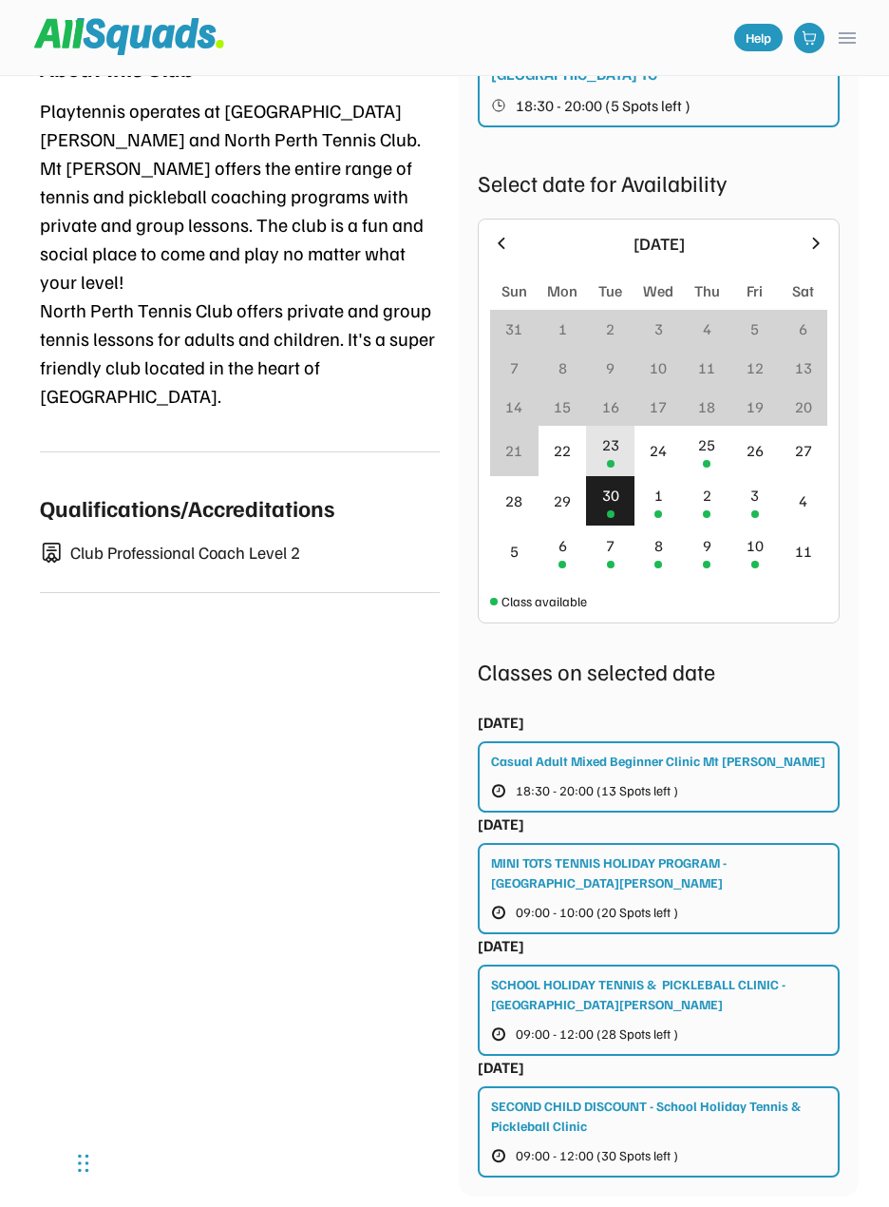
click at [621, 426] on div "23" at bounding box center [610, 451] width 48 height 50
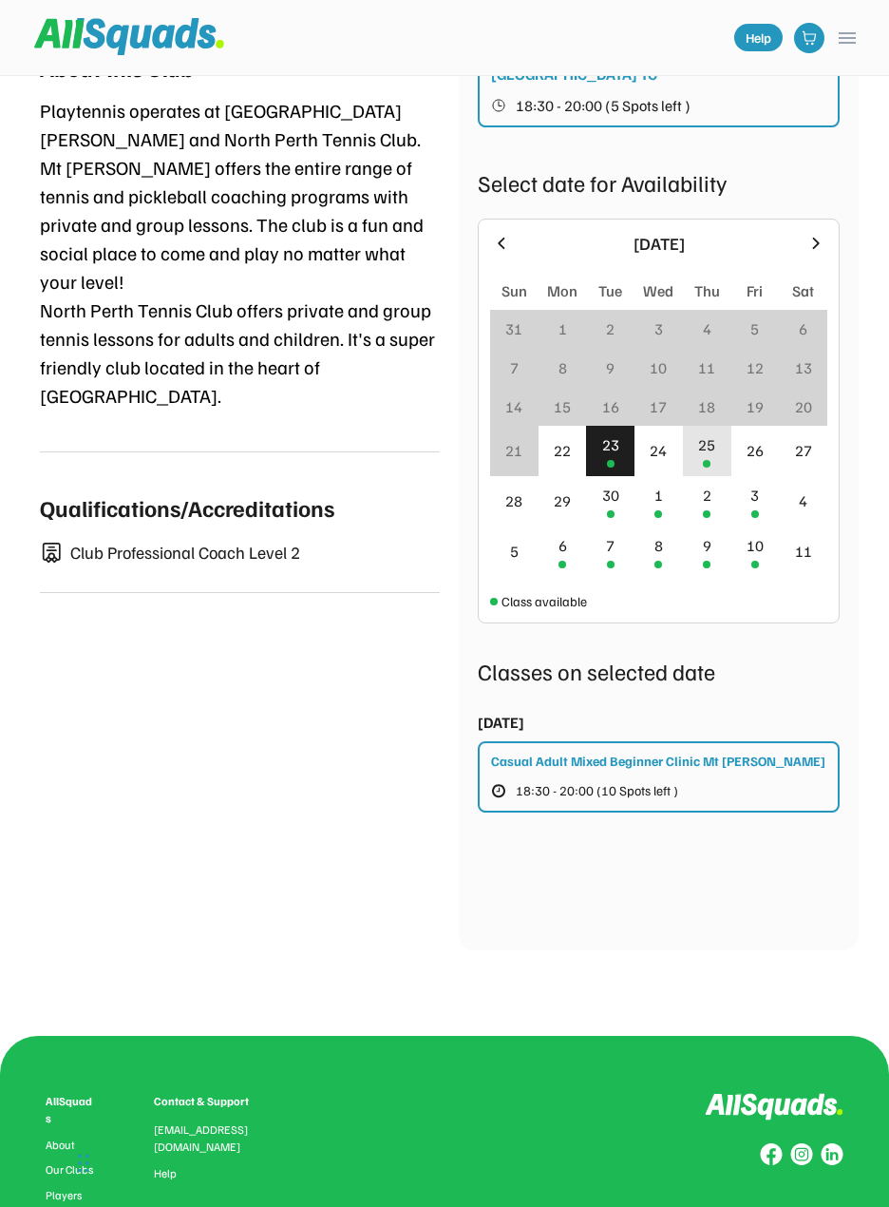
click at [715, 426] on div "25" at bounding box center [707, 451] width 48 height 50
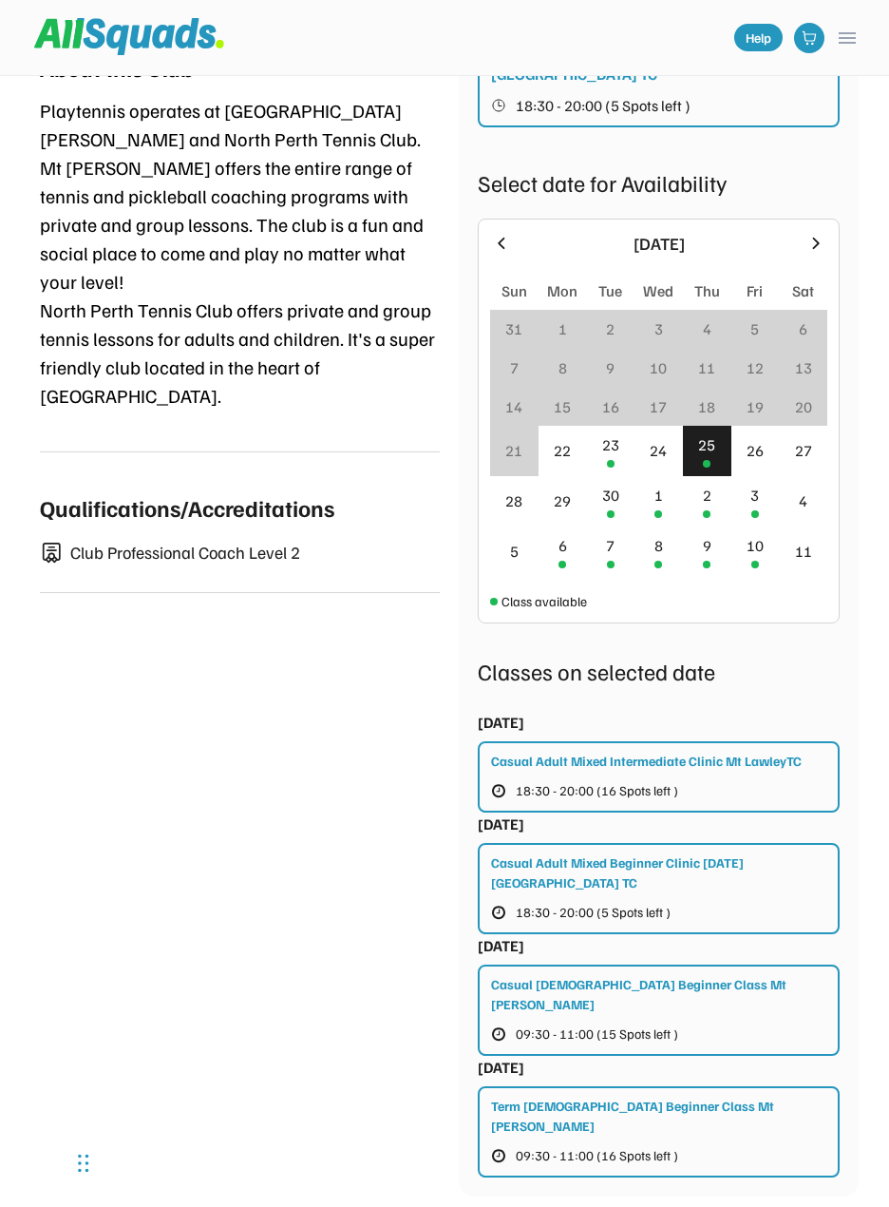
click at [267, 779] on div "Playtennis [GEOGRAPHIC_DATA] [STREET_ADDRESS] 0.0 (0 reviews) Add to favourites…" at bounding box center [444, 299] width 829 height 1831
